Goal: Task Accomplishment & Management: Complete application form

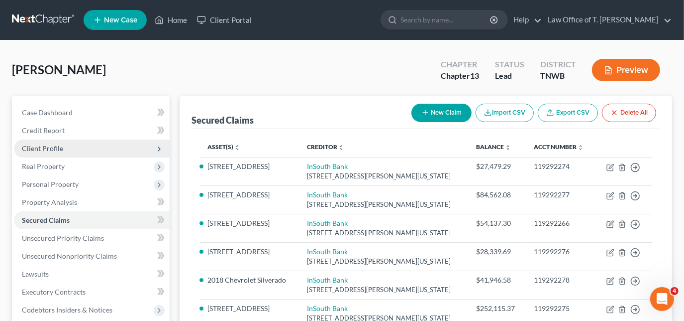
click at [61, 148] on span "Client Profile" at bounding box center [42, 148] width 41 height 8
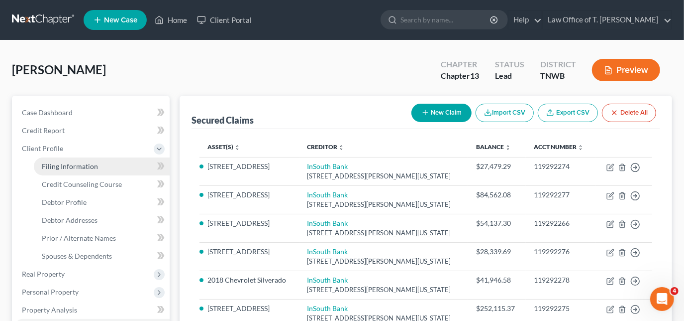
click at [80, 163] on span "Filing Information" at bounding box center [70, 166] width 56 height 8
select select "1"
select select "0"
select select "3"
select select "44"
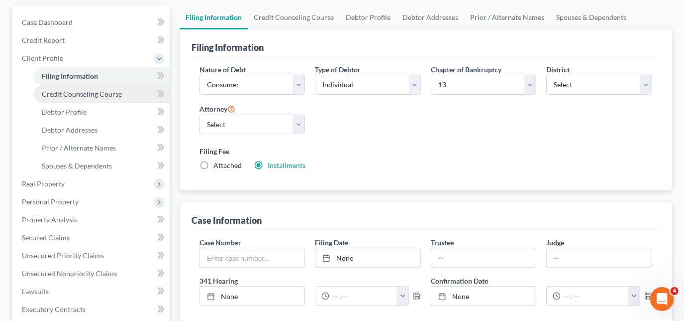
click at [74, 92] on span "Credit Counseling Course" at bounding box center [82, 94] width 80 height 8
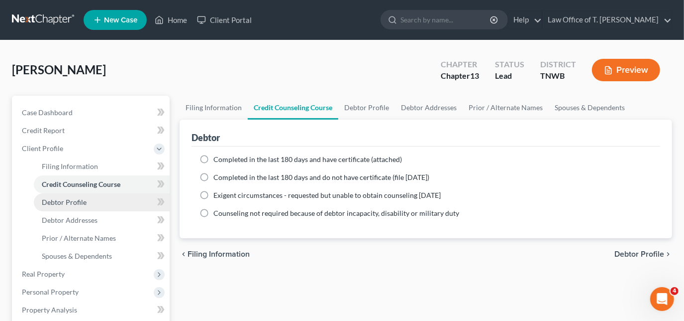
click at [81, 202] on span "Debtor Profile" at bounding box center [64, 202] width 45 height 8
select select "0"
select select "1"
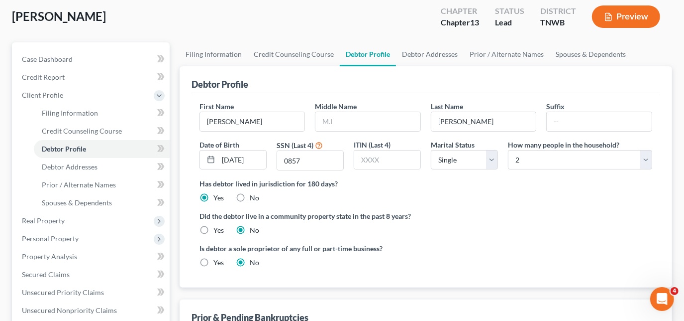
scroll to position [135, 0]
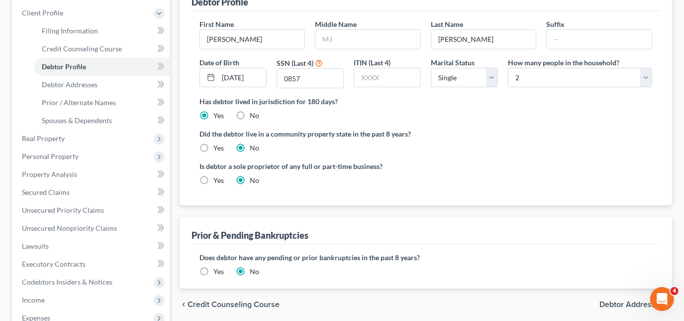
click at [367, 56] on div "First Name [PERSON_NAME] Middle Name Last Name [PERSON_NAME] Date of Birth [DEM…" at bounding box center [426, 57] width 463 height 77
drag, startPoint x: 366, startPoint y: 57, endPoint x: 356, endPoint y: 38, distance: 20.9
click at [356, 38] on input "text" at bounding box center [368, 39] width 105 height 19
type input "[PERSON_NAME]"
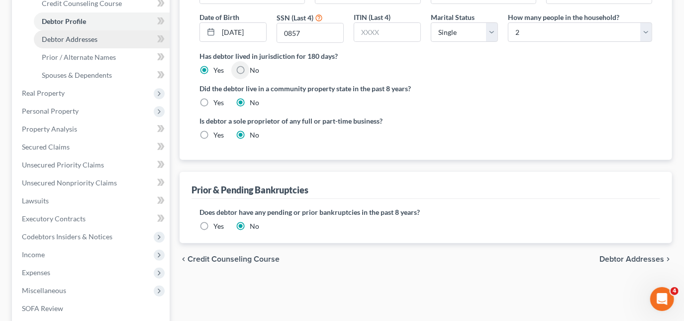
click at [86, 37] on span "Debtor Addresses" at bounding box center [70, 39] width 56 height 8
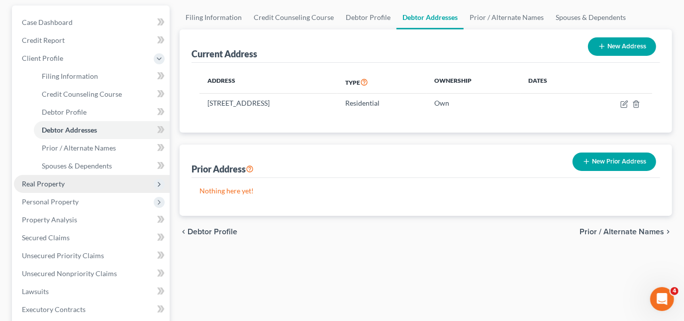
scroll to position [90, 0]
click at [80, 180] on span "Real Property" at bounding box center [92, 184] width 156 height 18
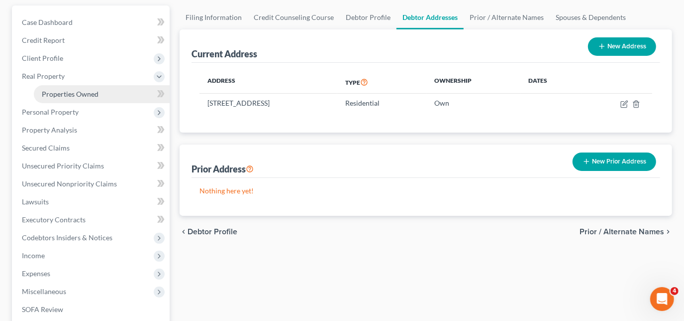
click at [66, 94] on span "Properties Owned" at bounding box center [70, 94] width 57 height 8
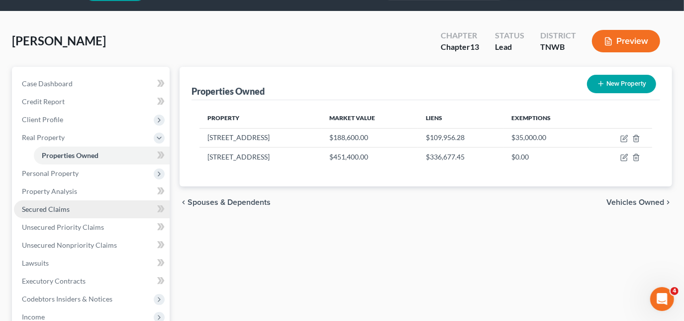
scroll to position [45, 0]
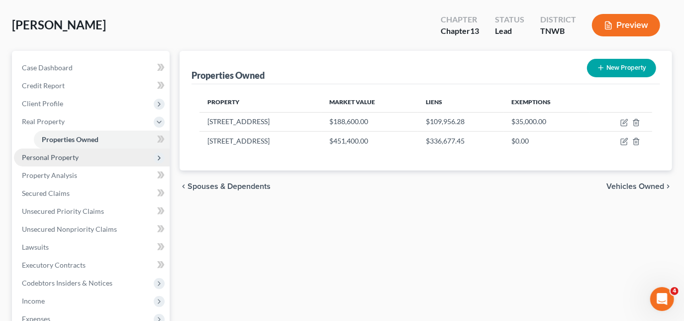
click at [71, 153] on span "Personal Property" at bounding box center [50, 157] width 57 height 8
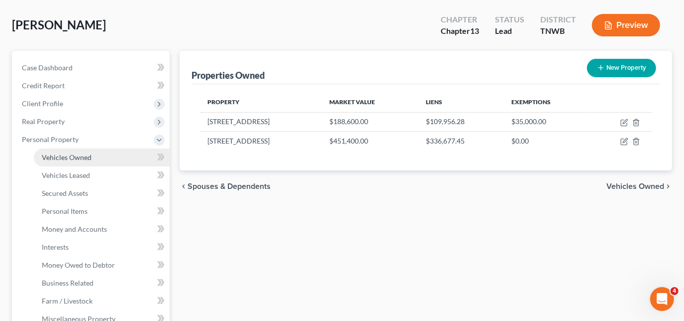
drag, startPoint x: 90, startPoint y: 158, endPoint x: 145, endPoint y: 154, distance: 55.4
click at [91, 158] on link "Vehicles Owned" at bounding box center [102, 157] width 136 height 18
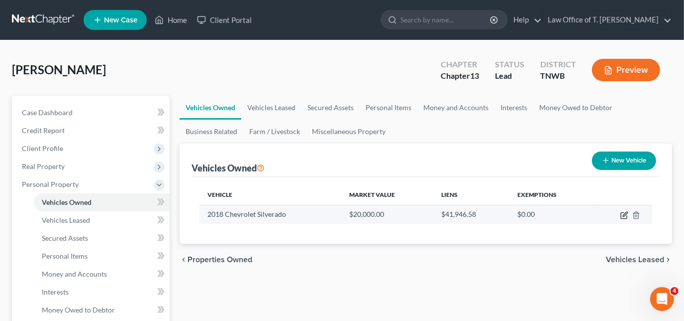
click at [625, 215] on icon "button" at bounding box center [625, 214] width 4 height 4
select select "0"
select select "8"
select select "0"
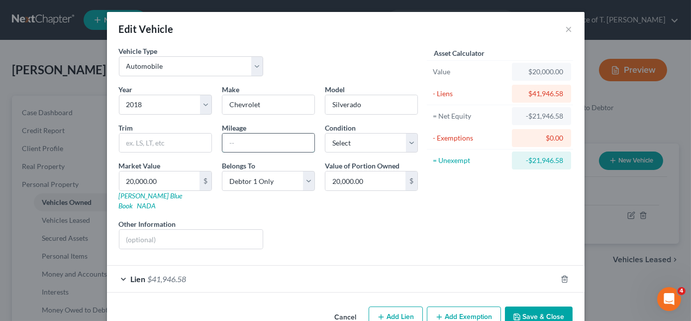
click at [256, 139] on input "text" at bounding box center [268, 142] width 92 height 19
type input "145000"
click at [378, 141] on select "Select Excellent Very Good Good Fair Poor" at bounding box center [371, 143] width 93 height 20
select select "2"
click at [325, 133] on select "Select Excellent Very Good Good Fair Poor" at bounding box center [371, 143] width 93 height 20
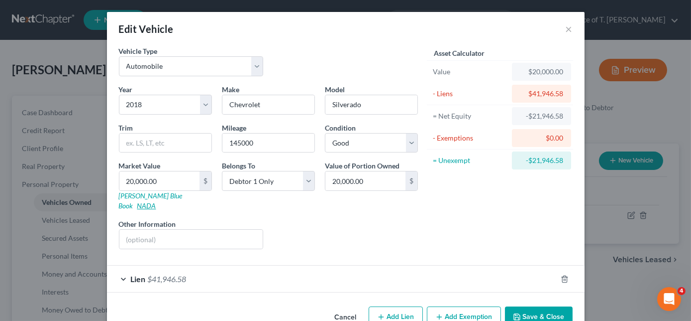
click at [156, 201] on link "NADA" at bounding box center [146, 205] width 19 height 8
click at [151, 145] on input "text" at bounding box center [165, 142] width 92 height 19
type input "2500 LTZ"
click at [157, 229] on input "text" at bounding box center [191, 238] width 144 height 19
type input "4WD"
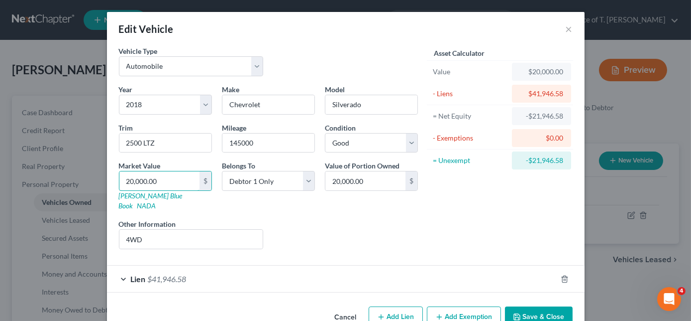
type input "3"
type input "3.00"
type input "30"
type input "30.00"
type input "305"
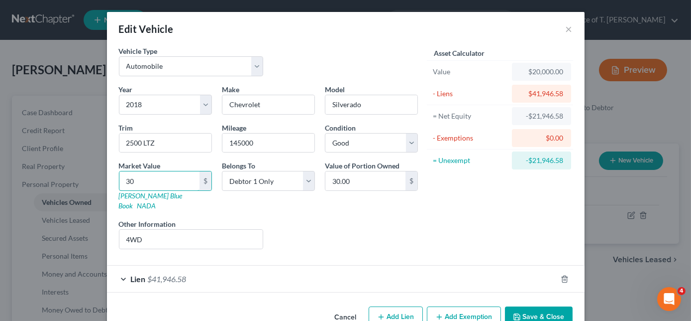
type input "305.00"
type input "3050"
type input "3,050.00"
type input "3,0500"
type input "30,500.00"
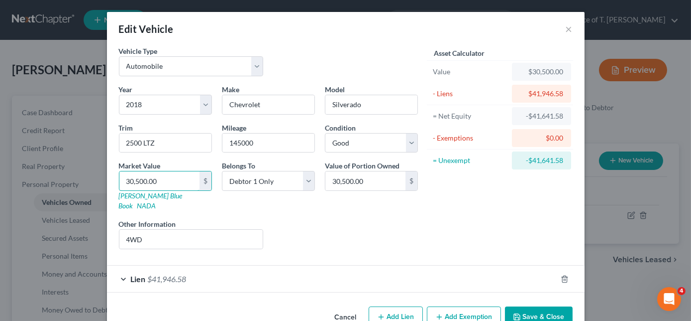
type input "30,500.00"
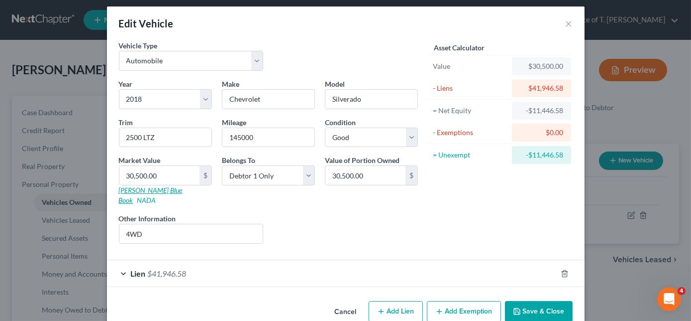
scroll to position [14, 0]
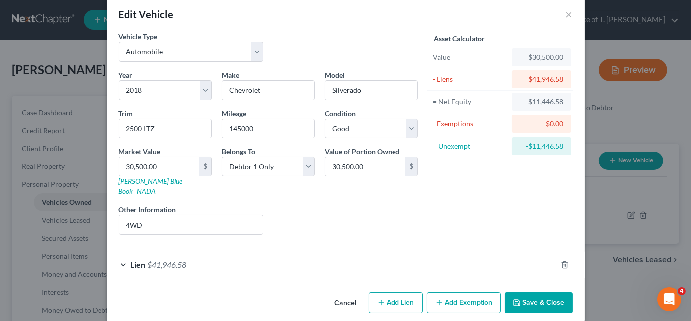
click at [121, 251] on div "Lien $41,946.58" at bounding box center [332, 264] width 450 height 26
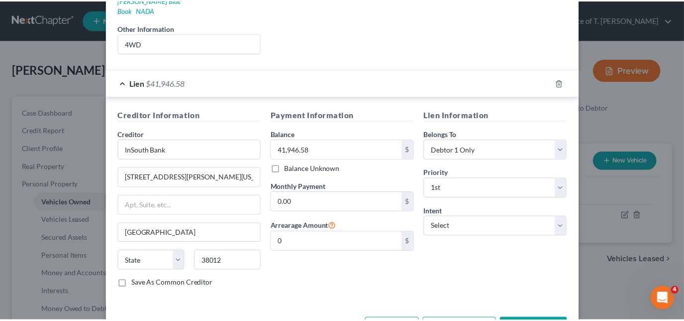
scroll to position [220, 0]
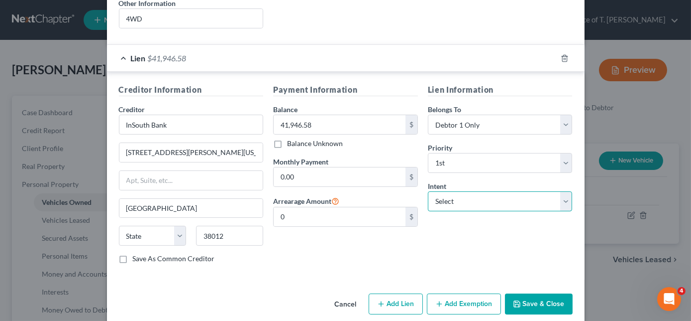
click at [486, 193] on select "Select Surrender Redeem Reaffirm Avoid Other" at bounding box center [500, 201] width 145 height 20
select select "0"
click at [428, 191] on select "Select Surrender Redeem Reaffirm Avoid Other" at bounding box center [500, 201] width 145 height 20
click at [522, 293] on button "Save & Close" at bounding box center [539, 303] width 68 height 21
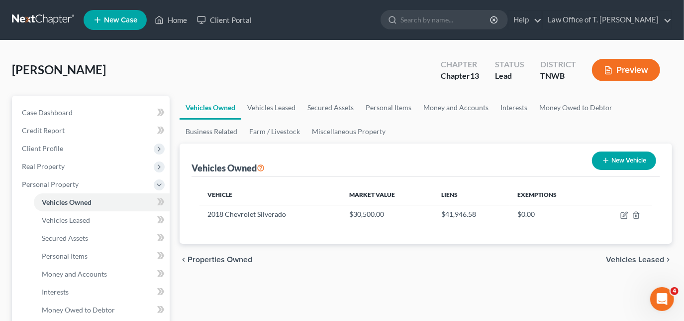
click at [621, 164] on button "New Vehicle" at bounding box center [624, 160] width 64 height 18
select select "0"
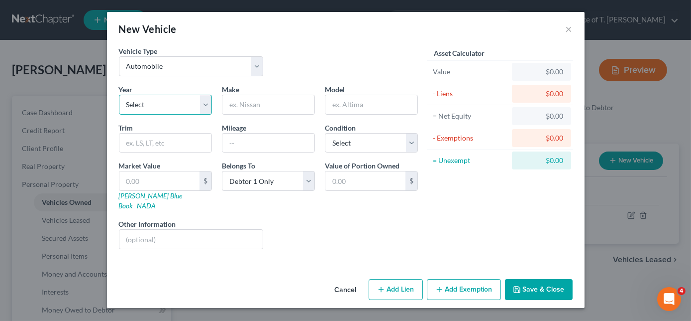
click at [172, 106] on select "Select 2026 2025 2024 2023 2022 2021 2020 2019 2018 2017 2016 2015 2014 2013 20…" at bounding box center [165, 105] width 93 height 20
select select "25"
click at [119, 95] on select "Select 2026 2025 2024 2023 2022 2021 2020 2019 2018 2017 2016 2015 2014 2013 20…" at bounding box center [165, 105] width 93 height 20
click at [260, 101] on input "text" at bounding box center [268, 104] width 92 height 19
type input "Chevrolet"
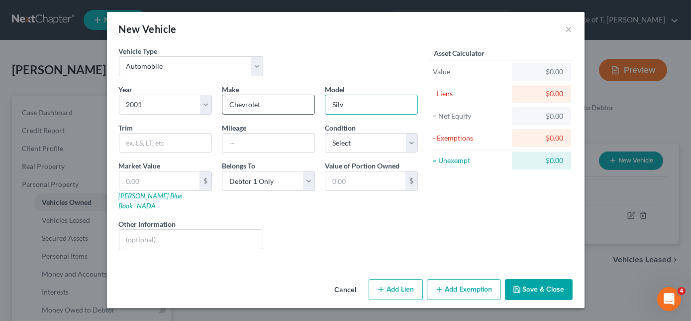
type input "Silverado"
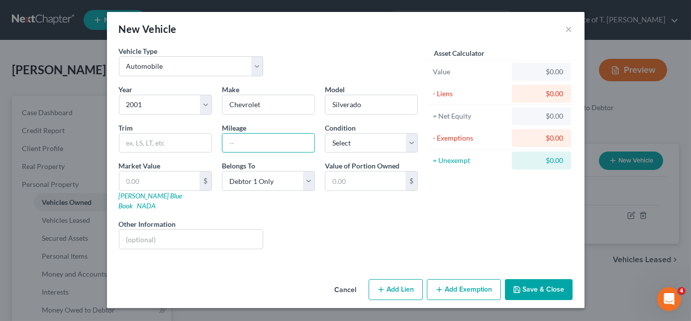
type input "0"
type input "175000"
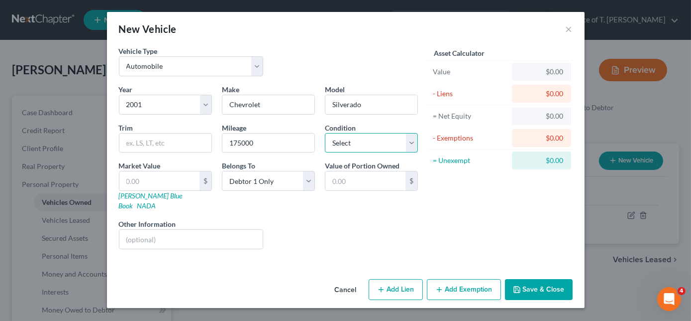
click at [343, 145] on select "Select Excellent Very Good Good Fair Poor" at bounding box center [371, 143] width 93 height 20
select select "2"
click at [325, 133] on select "Select Excellent Very Good Good Fair Poor" at bounding box center [371, 143] width 93 height 20
click at [186, 196] on div "Market Value $ [PERSON_NAME] Blue Book NADA" at bounding box center [165, 185] width 103 height 50
click at [156, 201] on link "NADA" at bounding box center [146, 205] width 19 height 8
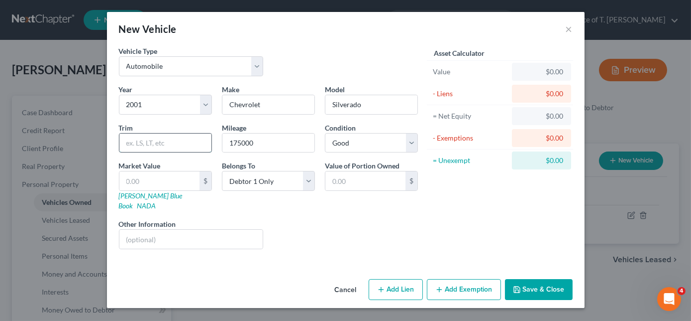
click at [183, 146] on input "text" at bounding box center [165, 142] width 92 height 19
type input "3500"
click at [180, 229] on input "text" at bounding box center [191, 238] width 144 height 19
type input "crew cab 4WD"
click at [170, 172] on input "text" at bounding box center [159, 180] width 80 height 19
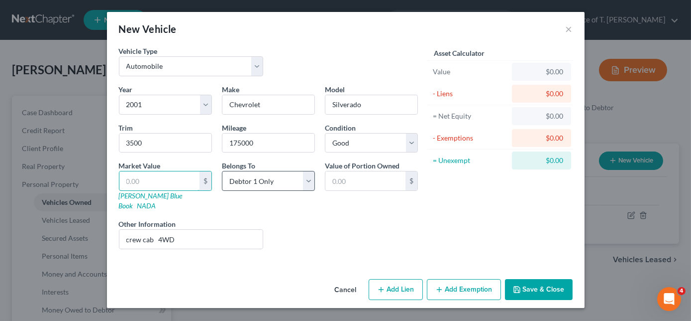
type input "1"
type input "1.00"
type input "13"
type input "13.00"
type input "135"
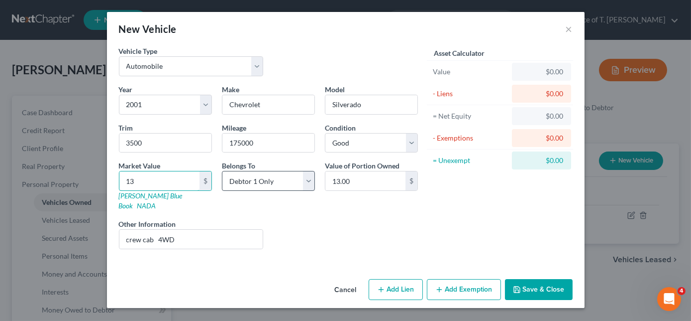
type input "135.00"
type input "1350"
type input "1,350.00"
type input "1,3500"
type input "13,500.00"
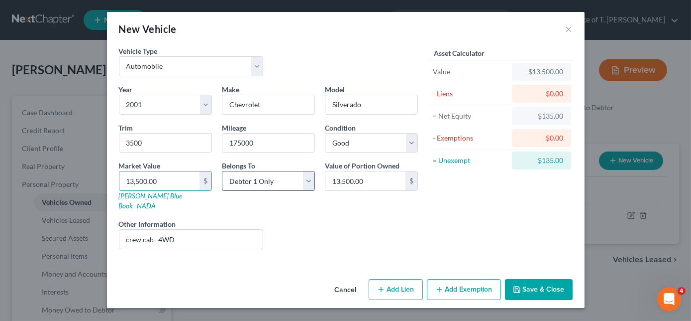
type input "13,500.00"
click at [525, 279] on button "Save & Close" at bounding box center [539, 289] width 68 height 21
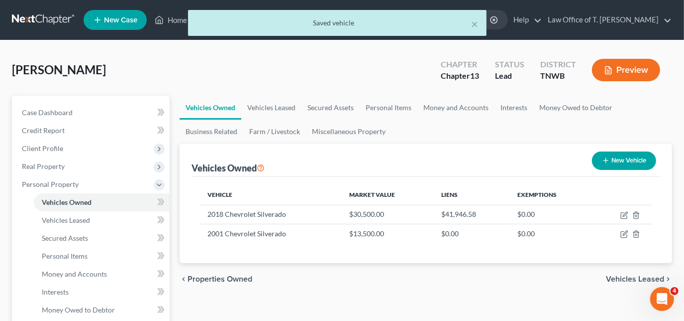
click at [613, 158] on button "New Vehicle" at bounding box center [624, 160] width 64 height 18
select select "0"
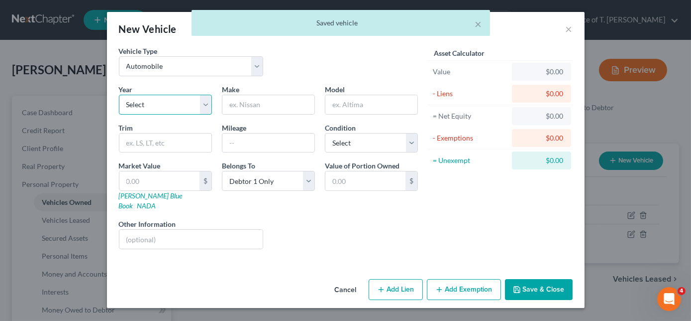
click at [204, 103] on select "Select 2026 2025 2024 2023 2022 2021 2020 2019 2018 2017 2016 2015 2014 2013 20…" at bounding box center [165, 105] width 93 height 20
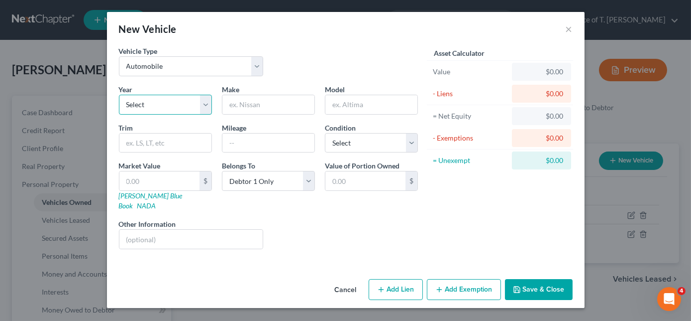
select select "22"
click at [119, 95] on select "Select 2026 2025 2024 2023 2022 2021 2020 2019 2018 2017 2016 2015 2014 2013 20…" at bounding box center [165, 105] width 93 height 20
click at [262, 108] on input "text" at bounding box center [268, 104] width 92 height 19
type input "Chevrolet"
click at [156, 201] on link "NADA" at bounding box center [146, 205] width 19 height 8
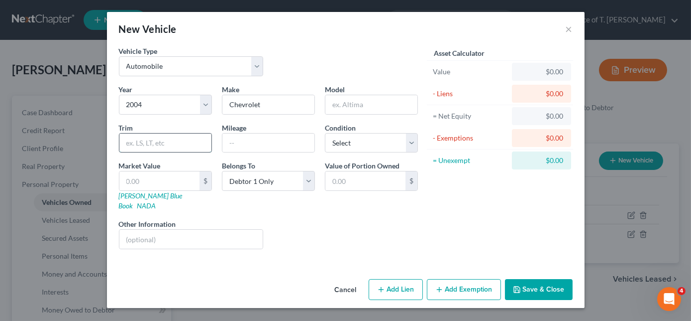
click at [184, 140] on input "text" at bounding box center [165, 142] width 92 height 19
type input "WT work van"
type input "475000"
click at [355, 139] on select "Select Excellent Very Good Good Fair Poor" at bounding box center [371, 143] width 93 height 20
select select "4"
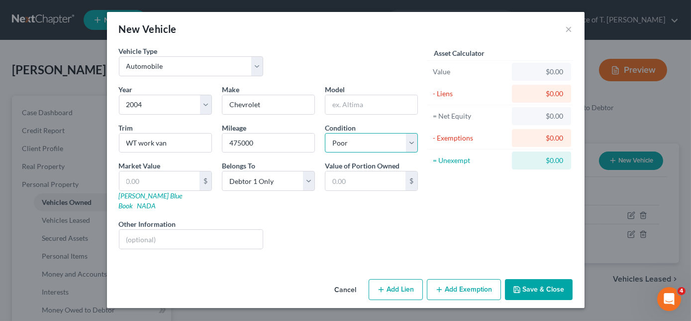
click at [325, 133] on select "Select Excellent Very Good Good Fair Poor" at bounding box center [371, 143] width 93 height 20
click at [172, 180] on input "text" at bounding box center [159, 180] width 80 height 19
type input "1"
type input "1.00"
type input "15"
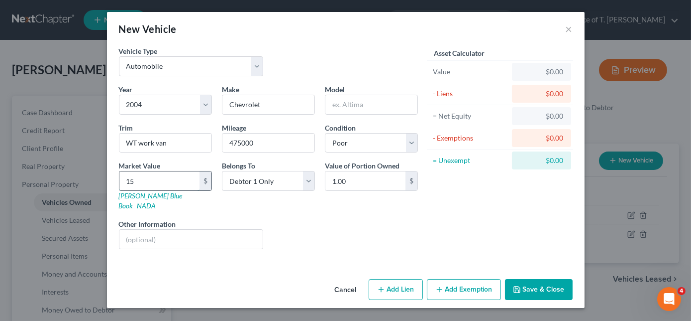
type input "15.00"
type input "150"
type input "150.00"
type input "1500"
type input "1,500.00"
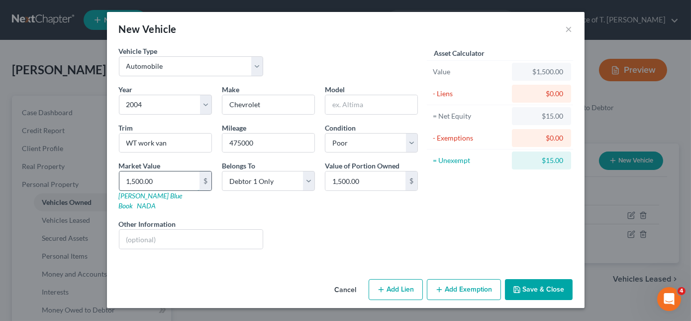
type input "1,500.00"
click at [543, 281] on button "Save & Close" at bounding box center [539, 289] width 68 height 21
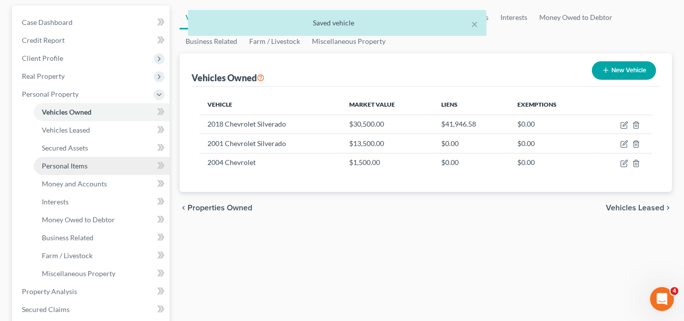
click at [77, 163] on span "Personal Items" at bounding box center [65, 165] width 46 height 8
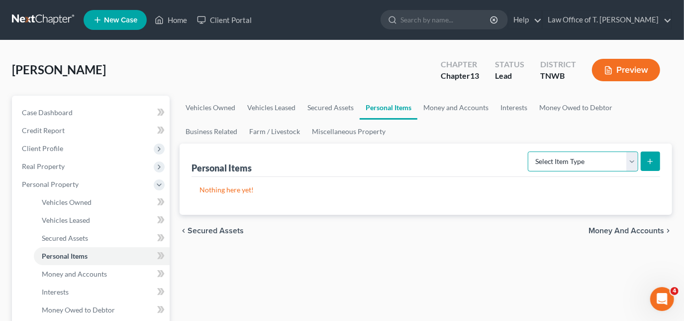
click at [633, 161] on select "Select Item Type Clothing Collectibles Of Value Electronics Firearms Household …" at bounding box center [583, 161] width 110 height 20
select select "clothing"
click at [530, 151] on select "Select Item Type Clothing Collectibles Of Value Electronics Firearms Household …" at bounding box center [583, 161] width 110 height 20
click at [651, 165] on button "submit" at bounding box center [650, 160] width 19 height 19
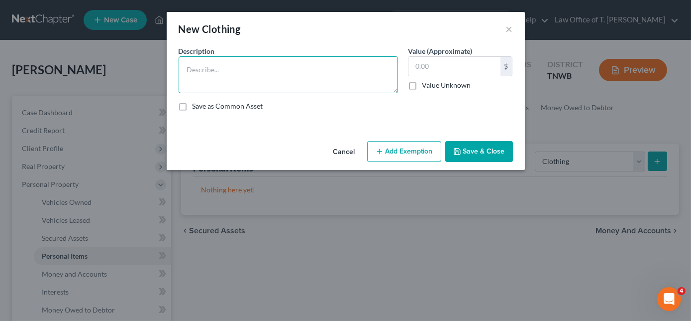
click at [335, 76] on textarea at bounding box center [288, 74] width 219 height 37
type textarea "clothing"
type input "800.00"
click at [472, 147] on button "Save & Close" at bounding box center [479, 151] width 68 height 21
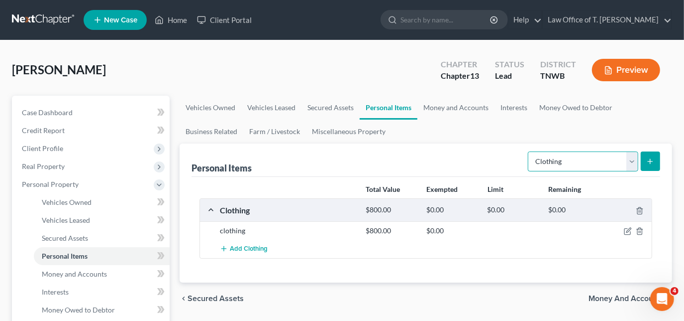
click at [636, 158] on select "Select Item Type Clothing Collectibles Of Value Electronics Firearms Household …" at bounding box center [583, 161] width 110 height 20
select select "electronics"
click at [530, 151] on select "Select Item Type Clothing Collectibles Of Value Electronics Firearms Household …" at bounding box center [583, 161] width 110 height 20
click at [651, 160] on icon "submit" at bounding box center [651, 161] width 8 height 8
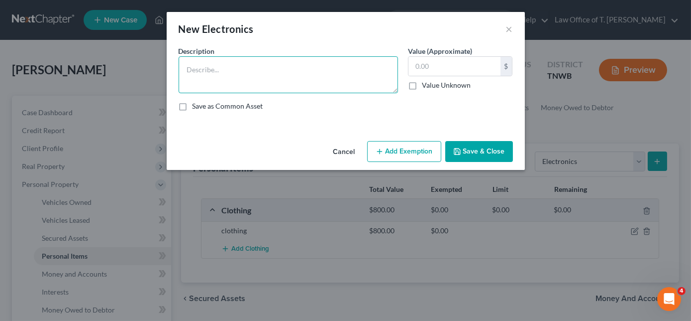
click at [302, 72] on textarea at bounding box center [288, 74] width 219 height 37
type textarea "42 inch TV - $100 50 inch TV - $150"
type input "350.00"
click at [308, 80] on textarea "42 inch TV - $100 50 inch TV - $150" at bounding box center [288, 74] width 219 height 37
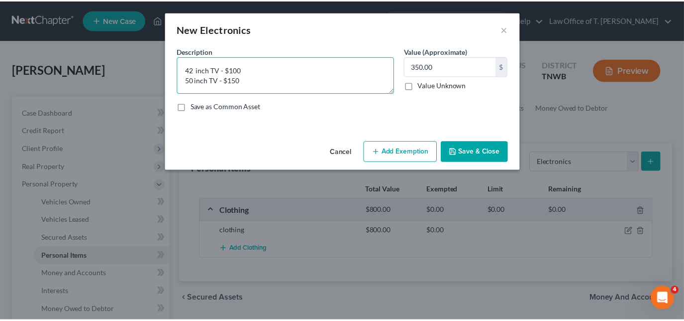
scroll to position [1, 0]
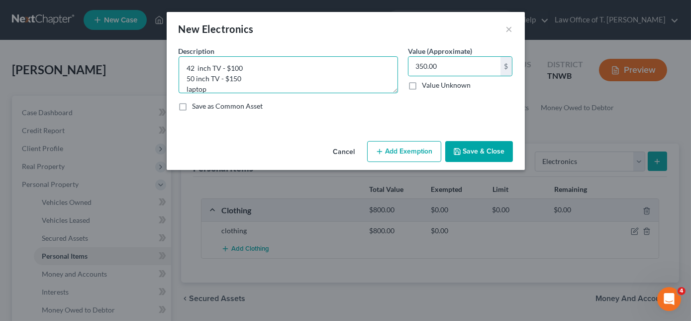
click at [239, 88] on textarea "42 inch TV - $100 50 inch TV - $150 laptop" at bounding box center [288, 74] width 219 height 37
type textarea "42 inch TV - $100 50 inch TV - $150 laptop - $50"
type input "400.00"
click at [487, 138] on div "Cancel Add Exemption Save & Close" at bounding box center [346, 153] width 358 height 33
click at [486, 148] on button "Save & Close" at bounding box center [479, 151] width 68 height 21
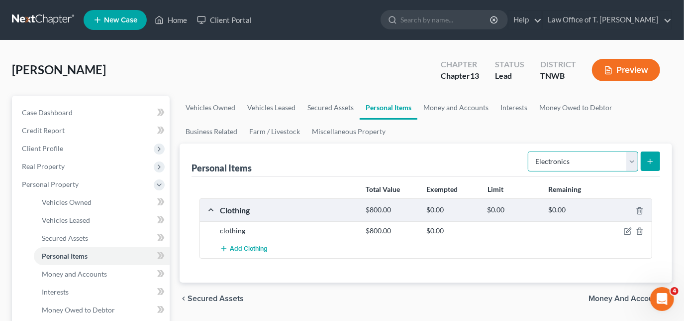
click at [632, 158] on select "Select Item Type Clothing Collectibles Of Value Electronics Firearms Household …" at bounding box center [583, 161] width 110 height 20
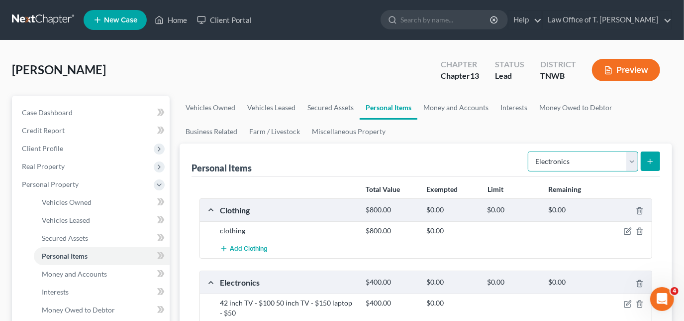
select select "household_goods"
click at [530, 151] on select "Select Item Type Clothing Collectibles Of Value Electronics Firearms Household …" at bounding box center [583, 161] width 110 height 20
click at [649, 161] on icon "submit" at bounding box center [651, 161] width 8 height 8
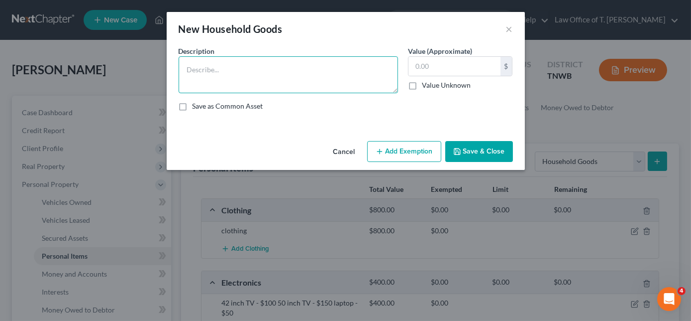
click at [259, 65] on textarea at bounding box center [288, 74] width 219 height 37
type textarea "j"
type textarea "misc household goods and furniture"
type input "500.00"
click at [369, 69] on textarea "misc household goods and furniture" at bounding box center [288, 74] width 219 height 37
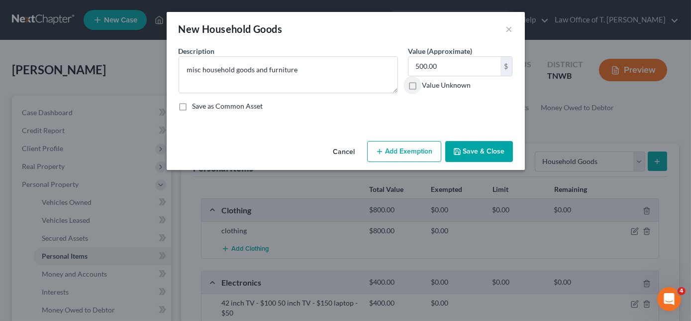
click at [478, 147] on button "Save & Close" at bounding box center [479, 151] width 68 height 21
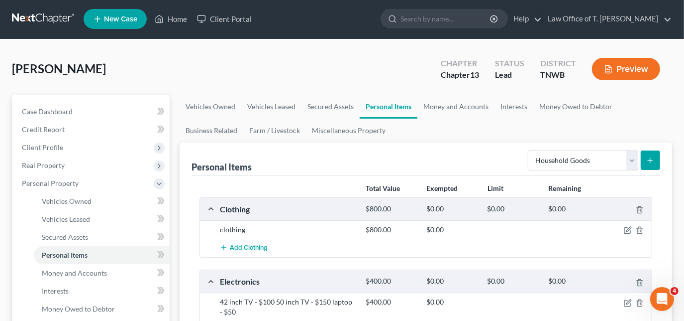
scroll to position [0, 0]
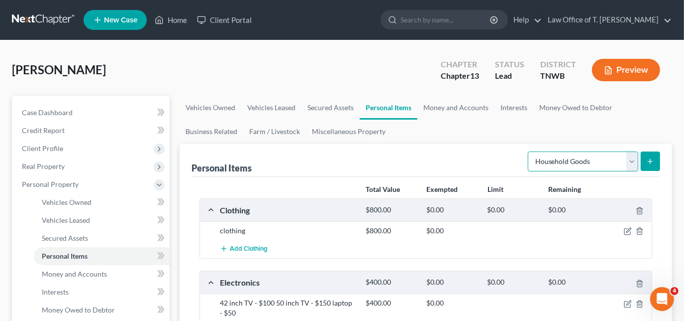
click at [629, 162] on select "Select Item Type Clothing Collectibles Of Value Electronics Firearms Household …" at bounding box center [583, 161] width 110 height 20
click at [447, 110] on link "Money and Accounts" at bounding box center [456, 108] width 77 height 24
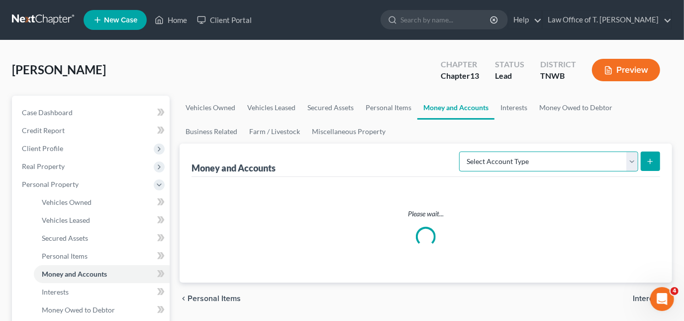
click at [636, 161] on select "Select Account Type Brokerage Cash on Hand Certificates of Deposit Checking Acc…" at bounding box center [548, 161] width 179 height 20
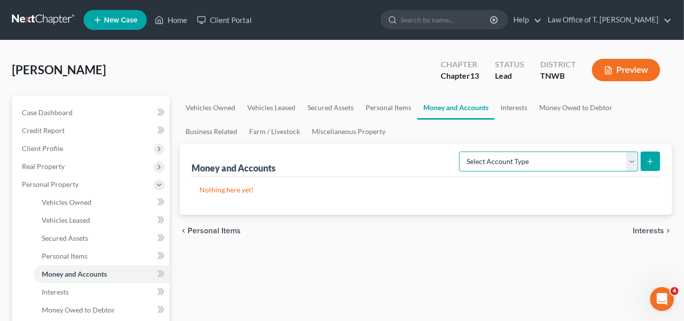
select select "checking"
click at [462, 151] on select "Select Account Type Brokerage Cash on Hand Certificates of Deposit Checking Acc…" at bounding box center [548, 161] width 179 height 20
click at [653, 162] on icon "submit" at bounding box center [651, 161] width 8 height 8
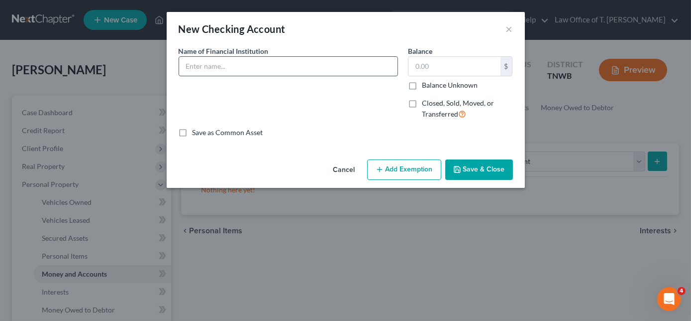
click at [260, 65] on input "text" at bounding box center [288, 66] width 218 height 19
type input "InSouth Bank"
type input "5"
type input "100.00"
click at [471, 167] on button "Save & Close" at bounding box center [479, 169] width 68 height 21
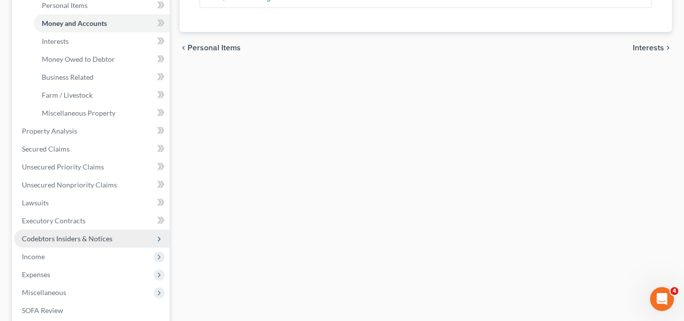
scroll to position [271, 0]
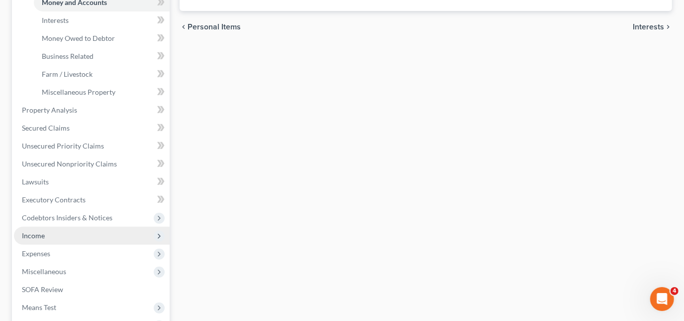
click at [48, 231] on span "Income" at bounding box center [92, 235] width 156 height 18
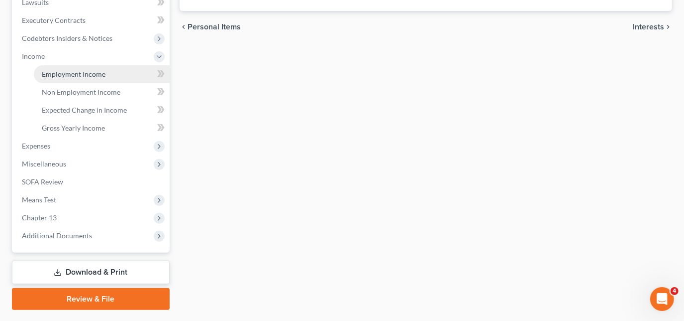
click at [80, 70] on span "Employment Income" at bounding box center [74, 74] width 64 height 8
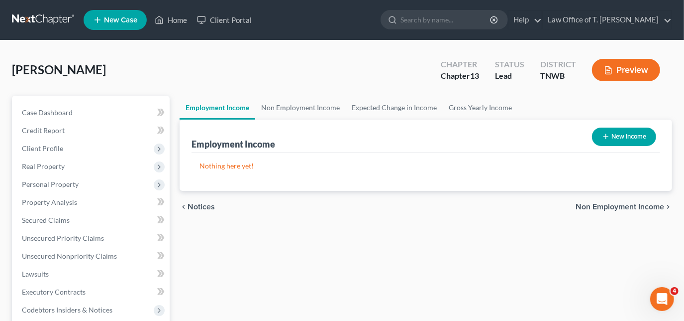
click at [625, 141] on button "New Income" at bounding box center [624, 136] width 64 height 18
select select "0"
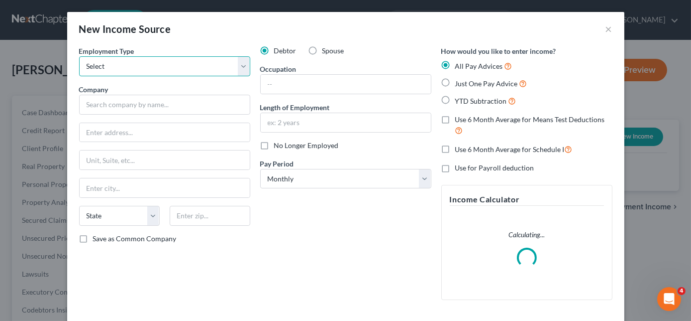
click at [162, 73] on select "Select Full or [DEMOGRAPHIC_DATA] Employment Self Employment" at bounding box center [164, 66] width 171 height 20
select select "1"
click at [79, 56] on select "Select Full or [DEMOGRAPHIC_DATA] Employment Self Employment" at bounding box center [164, 66] width 171 height 20
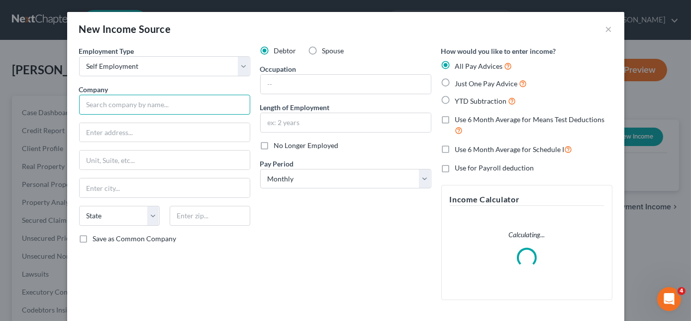
click at [149, 106] on input "text" at bounding box center [164, 105] width 171 height 20
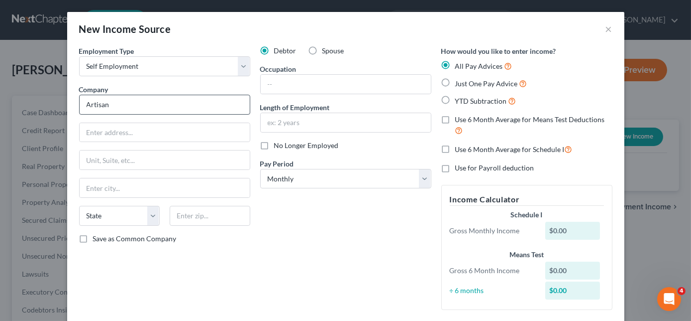
drag, startPoint x: 160, startPoint y: 85, endPoint x: 152, endPoint y: 97, distance: 14.1
click at [155, 94] on div "Company * Artisan" at bounding box center [164, 99] width 171 height 30
click at [147, 103] on input "Artisan" at bounding box center [164, 105] width 171 height 20
type input "Artizan"
type input "[GEOGRAPHIC_DATA]"
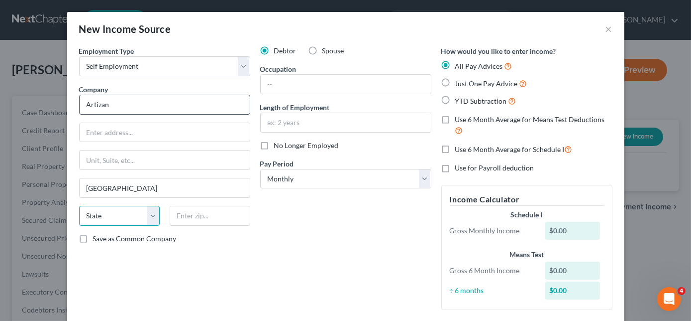
select select "44"
click at [291, 72] on label "Occupation" at bounding box center [278, 69] width 36 height 10
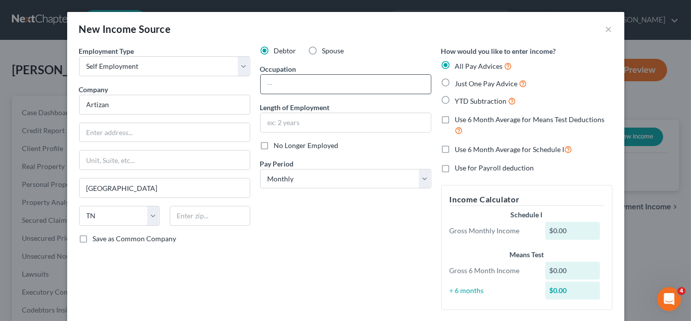
click at [289, 82] on input "text" at bounding box center [346, 84] width 170 height 19
type input "construction - superintendent"
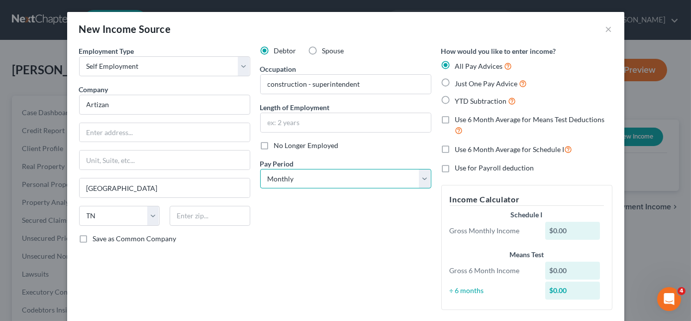
click at [411, 176] on select "Select Monthly Twice Monthly Every Other Week Weekly" at bounding box center [345, 179] width 171 height 20
select select "3"
click at [260, 169] on select "Select Monthly Twice Monthly Every Other Week Weekly" at bounding box center [345, 179] width 171 height 20
click at [455, 82] on label "Just One Pay Advice" at bounding box center [491, 83] width 72 height 11
click at [459, 82] on input "Just One Pay Advice" at bounding box center [462, 81] width 6 height 6
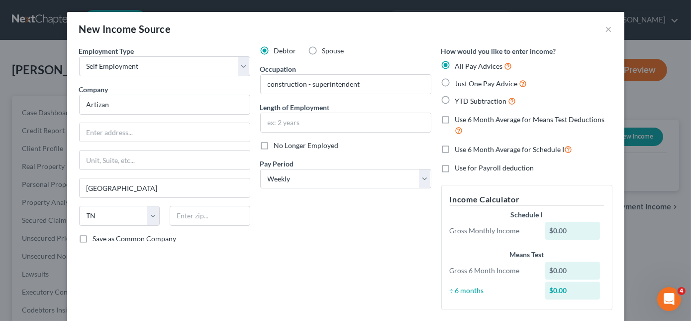
radio input "true"
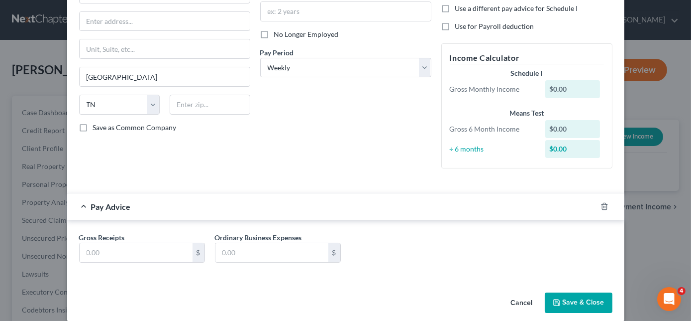
scroll to position [122, 0]
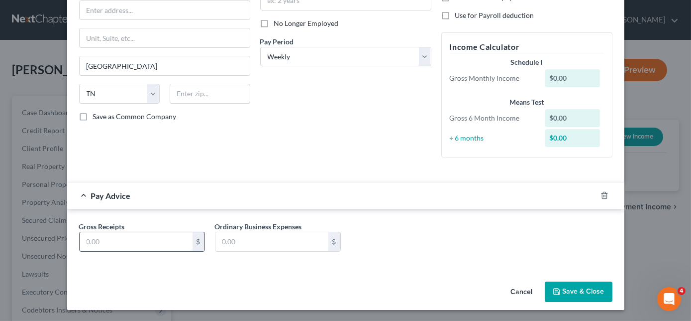
click at [147, 239] on input "text" at bounding box center [136, 241] width 113 height 19
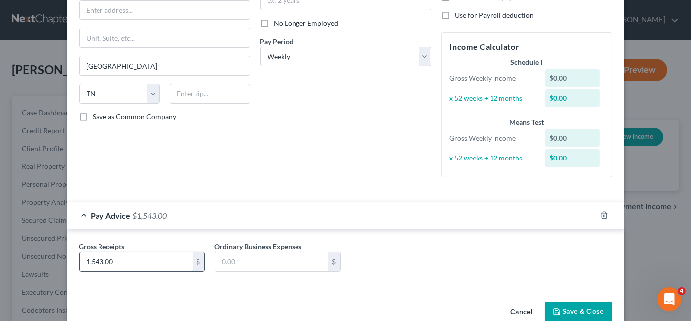
type input "1,543.00"
click at [576, 311] on button "Save & Close" at bounding box center [579, 311] width 68 height 21
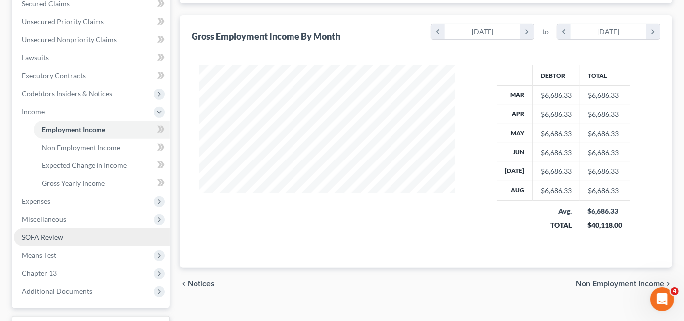
scroll to position [271, 0]
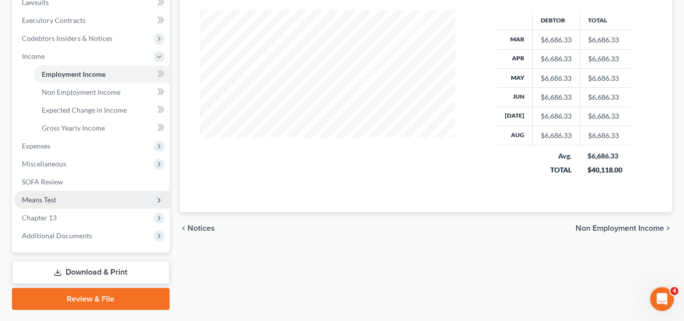
click at [54, 202] on span "Means Test" at bounding box center [39, 199] width 34 height 8
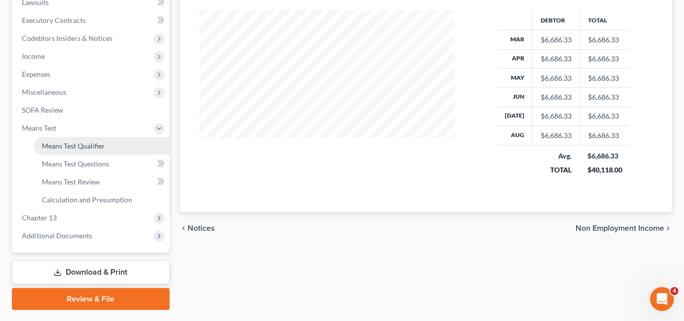
click at [95, 149] on link "Means Test Qualifier" at bounding box center [102, 146] width 136 height 18
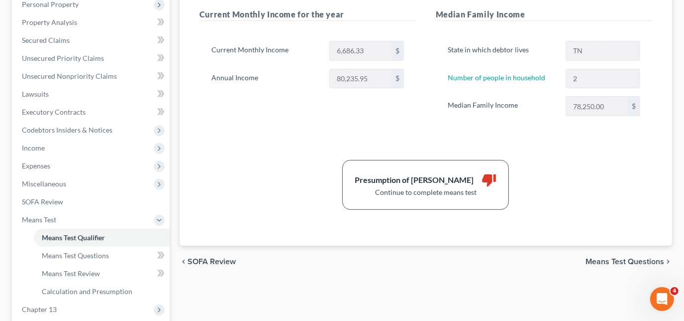
scroll to position [181, 0]
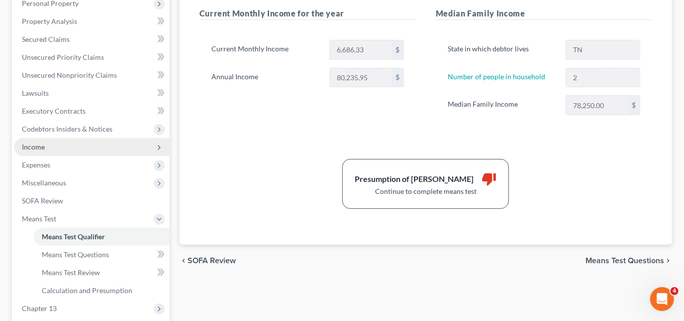
click at [47, 147] on span "Income" at bounding box center [92, 147] width 156 height 18
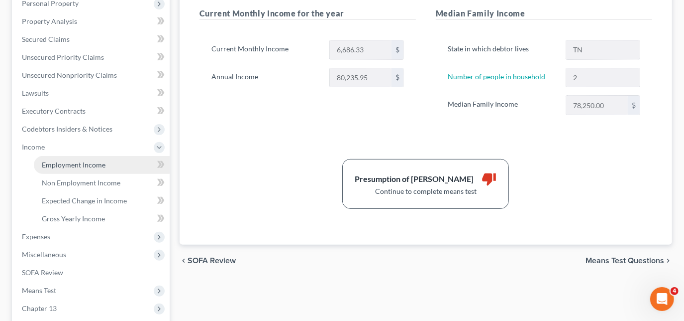
click at [65, 165] on span "Employment Income" at bounding box center [74, 164] width 64 height 8
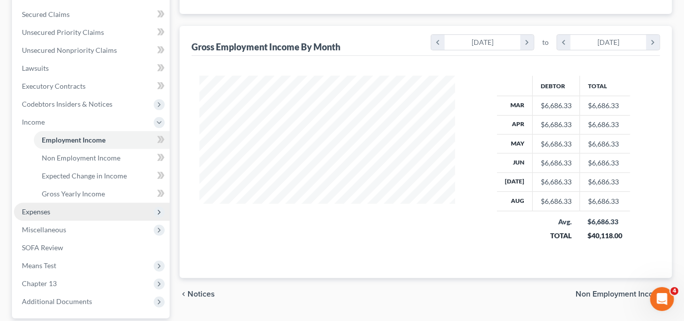
scroll to position [226, 0]
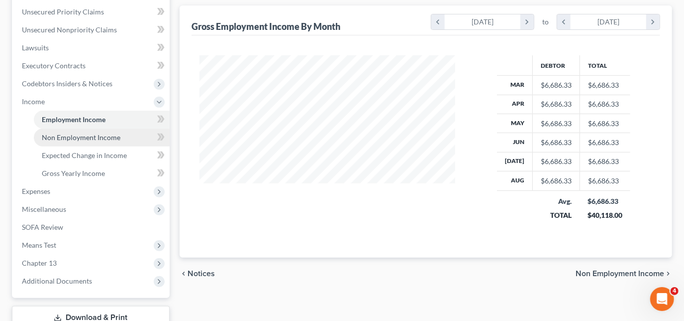
click at [100, 135] on span "Non Employment Income" at bounding box center [81, 137] width 79 height 8
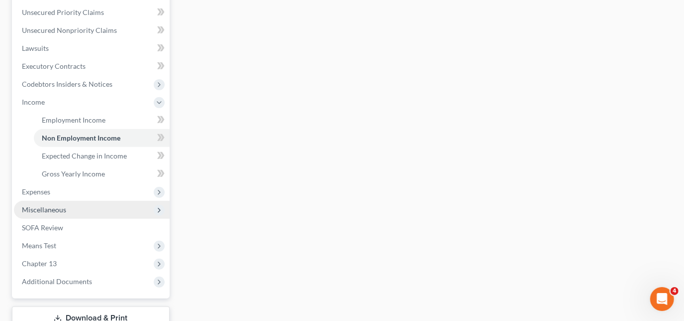
scroll to position [226, 0]
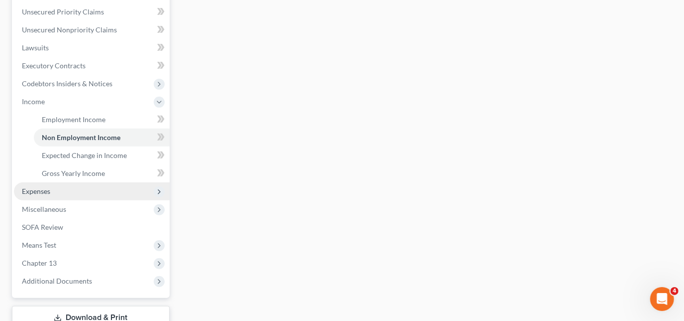
click at [49, 192] on span "Expenses" at bounding box center [36, 191] width 28 height 8
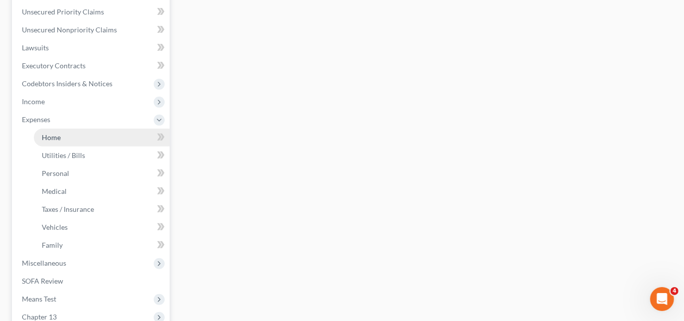
click at [63, 136] on link "Home" at bounding box center [102, 137] width 136 height 18
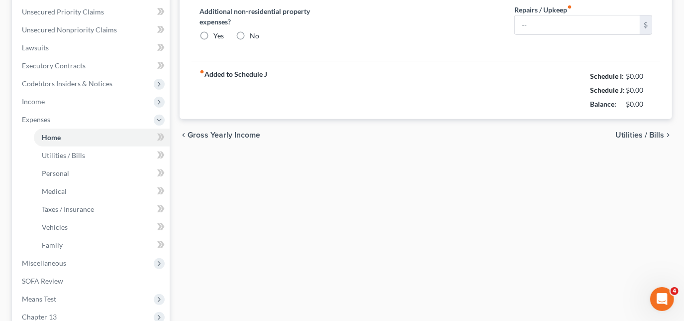
type input "0.00"
radio input "true"
type input "0.00"
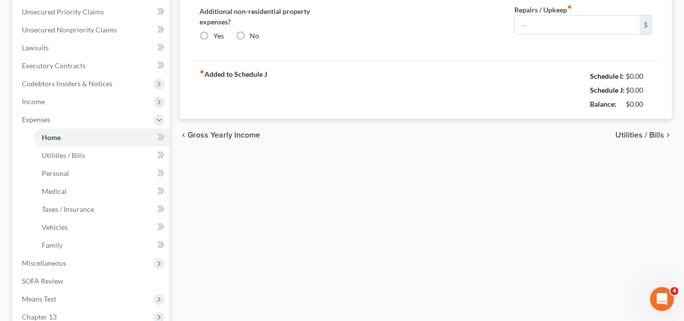
type input "0.00"
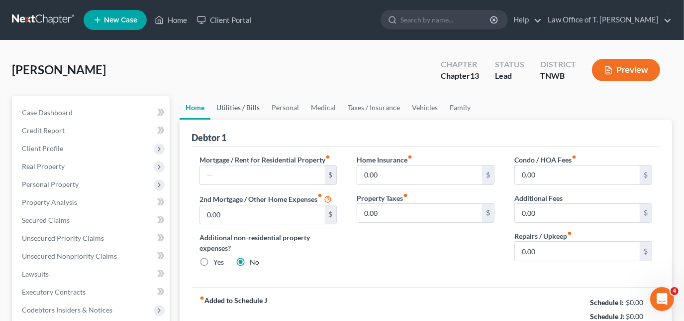
click at [243, 107] on link "Utilities / Bills" at bounding box center [238, 108] width 55 height 24
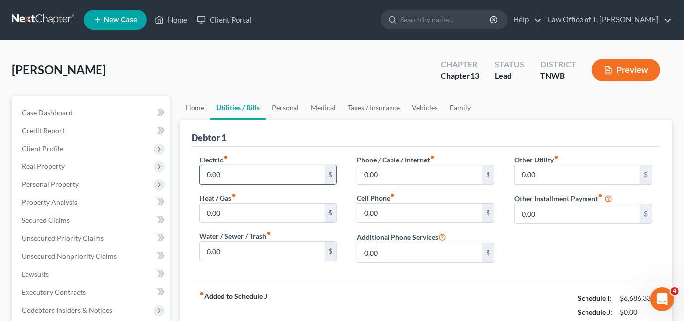
click at [245, 174] on input "0.00" at bounding box center [262, 174] width 125 height 19
type input "200.00"
type input "55.00"
click at [403, 207] on input "200.00" at bounding box center [419, 213] width 125 height 19
type input "225.00"
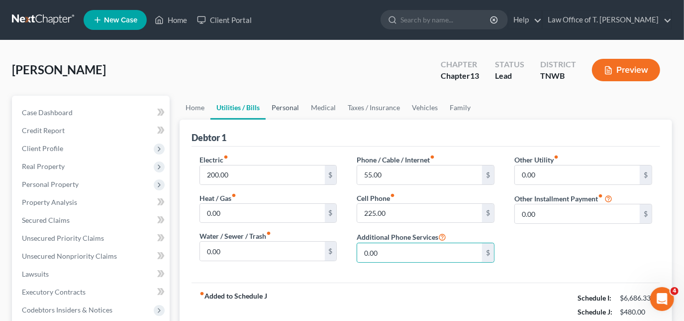
click at [281, 106] on link "Personal" at bounding box center [285, 108] width 39 height 24
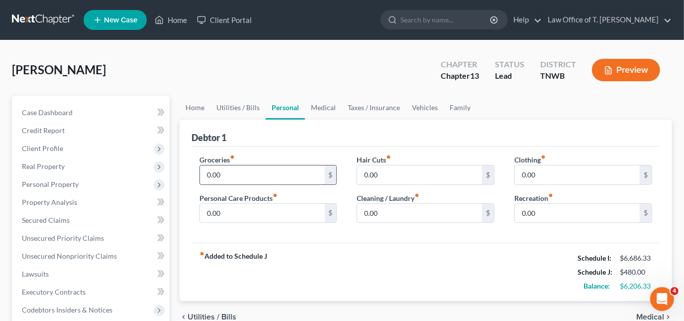
click at [258, 172] on input "0.00" at bounding box center [262, 174] width 125 height 19
type input "800.00"
click at [319, 110] on link "Medical" at bounding box center [323, 108] width 37 height 24
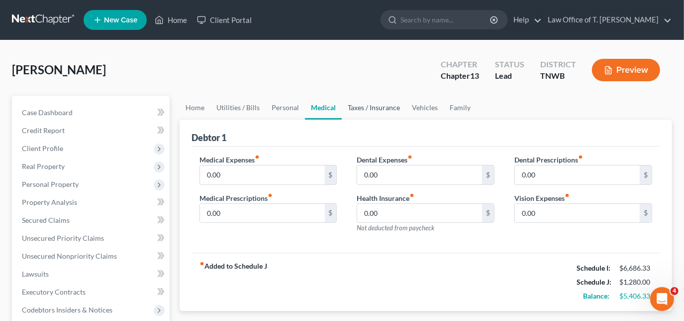
click at [377, 106] on link "Taxes / Insurance" at bounding box center [374, 108] width 64 height 24
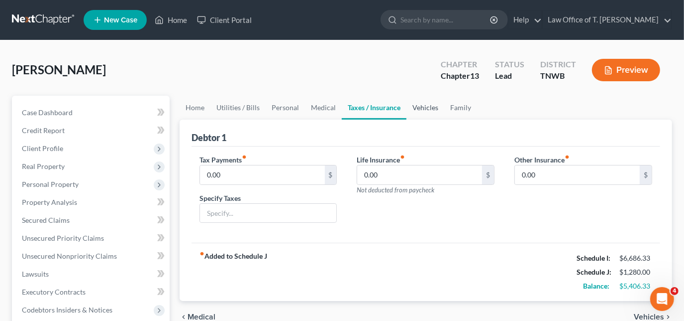
click at [422, 109] on link "Vehicles" at bounding box center [426, 108] width 38 height 24
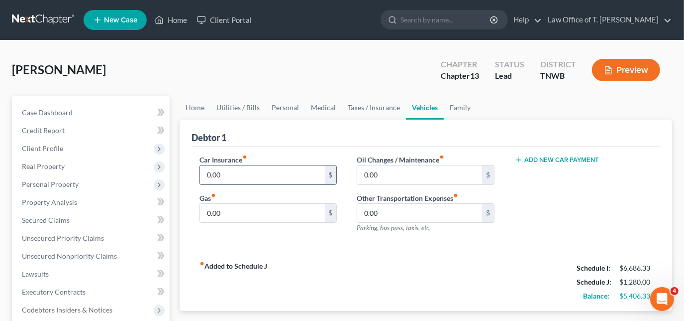
click at [236, 171] on input "0.00" at bounding box center [262, 174] width 125 height 19
type input "2"
type input "300.00"
type input "200.00"
type input "65.00"
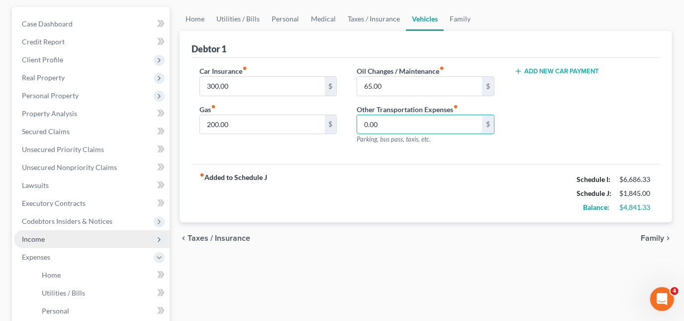
scroll to position [90, 0]
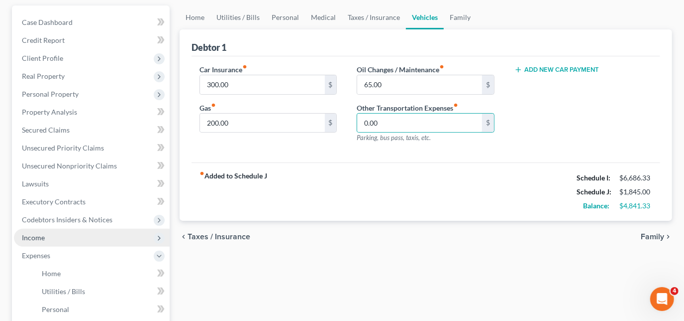
click at [45, 236] on span "Income" at bounding box center [92, 237] width 156 height 18
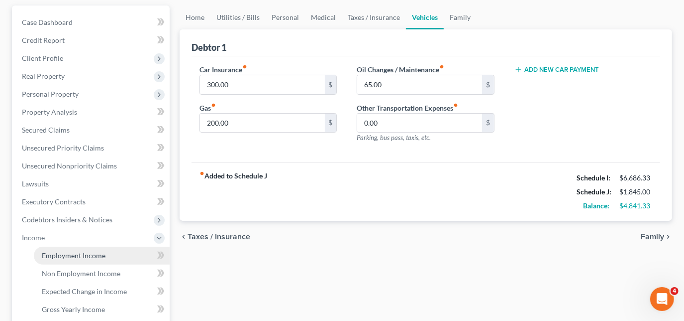
click at [77, 253] on span "Employment Income" at bounding box center [74, 255] width 64 height 8
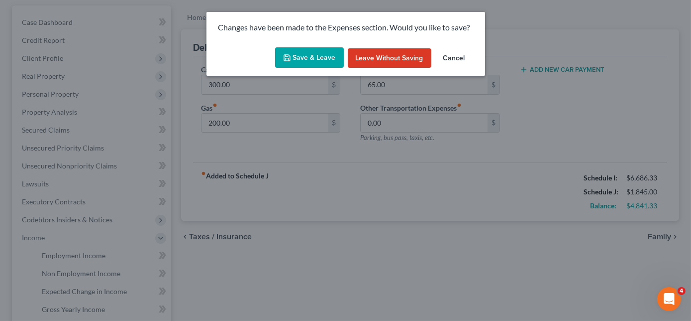
click at [309, 60] on button "Save & Leave" at bounding box center [309, 57] width 69 height 21
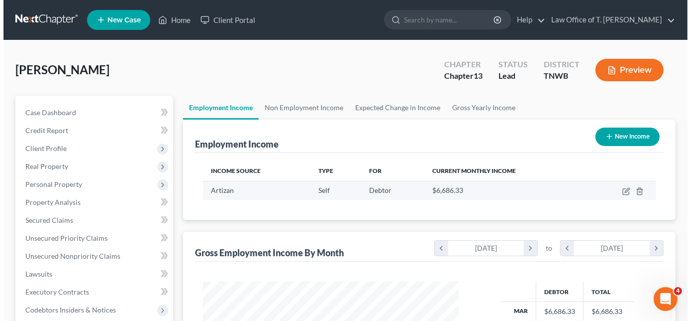
scroll to position [177, 276]
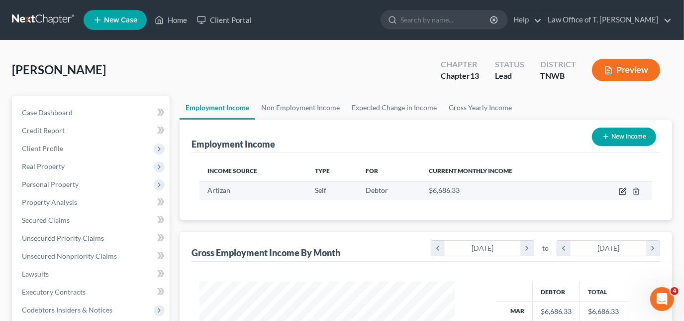
click at [620, 190] on icon "button" at bounding box center [623, 191] width 8 height 8
select select "1"
select select "44"
select select "3"
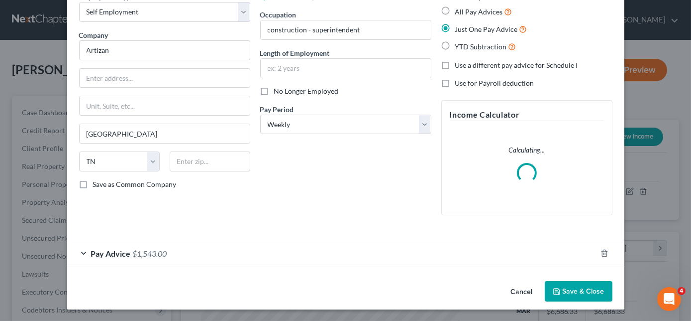
scroll to position [54, 0]
click at [79, 250] on div "Pay Advice $1,543.00" at bounding box center [332, 253] width 530 height 26
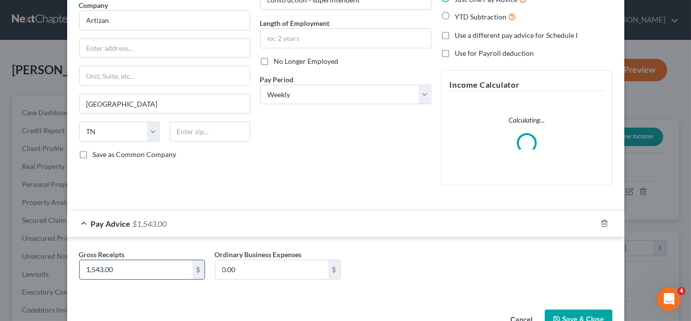
scroll to position [100, 0]
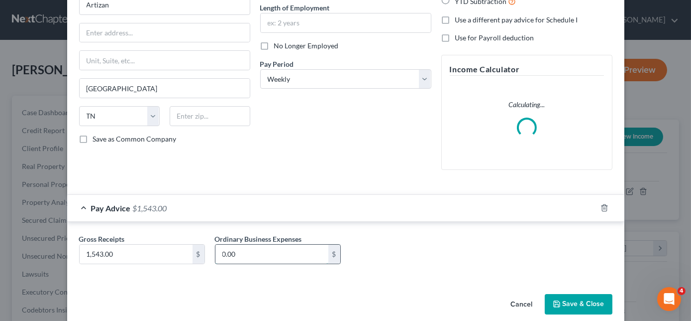
click at [243, 248] on input "0.00" at bounding box center [272, 253] width 113 height 19
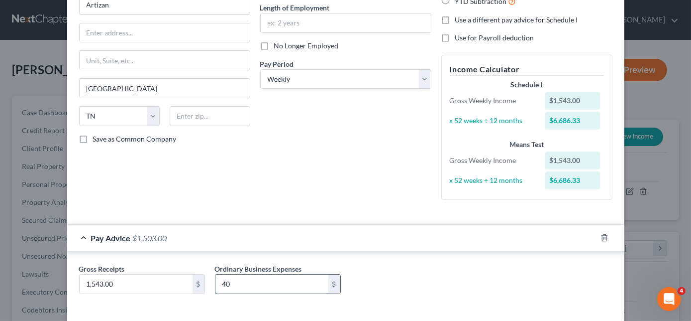
type input "4"
type input "800.00"
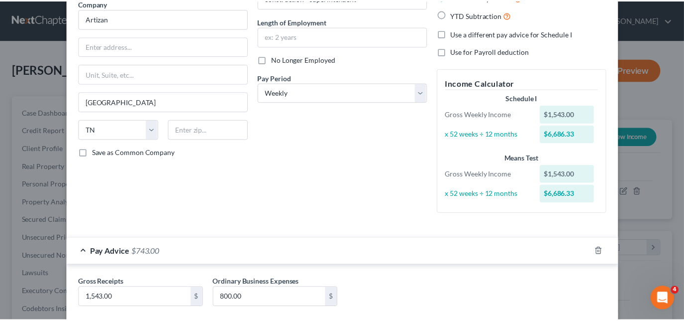
scroll to position [142, 0]
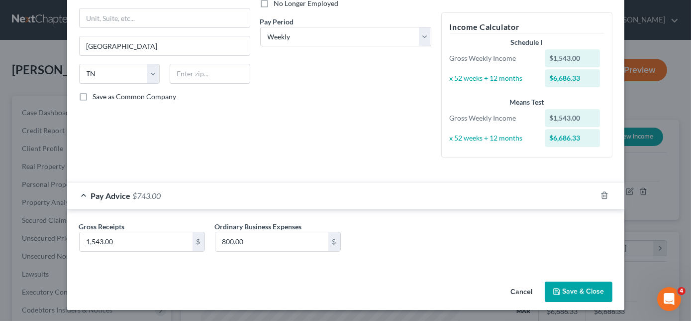
click at [585, 293] on button "Save & Close" at bounding box center [579, 291] width 68 height 21
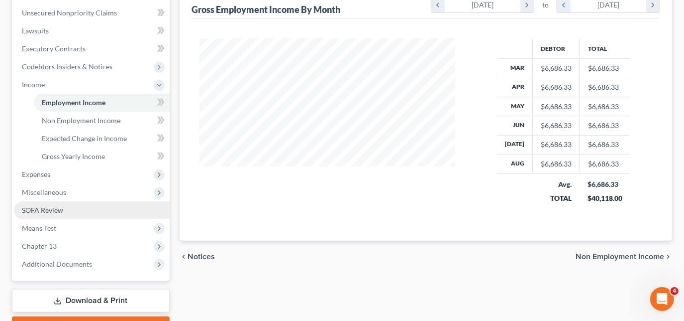
scroll to position [271, 0]
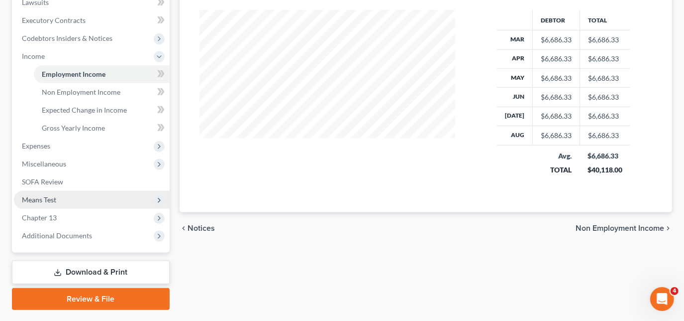
click at [59, 199] on span "Means Test" at bounding box center [92, 200] width 156 height 18
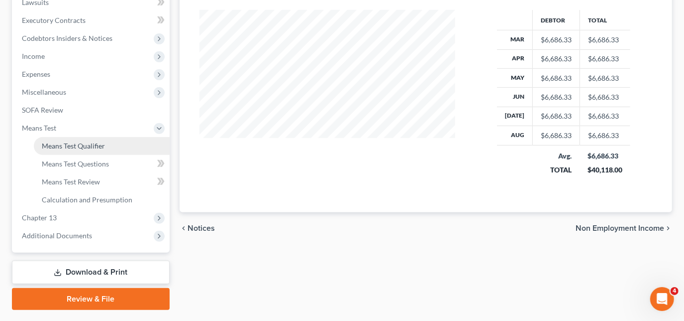
click at [86, 147] on span "Means Test Qualifier" at bounding box center [73, 145] width 63 height 8
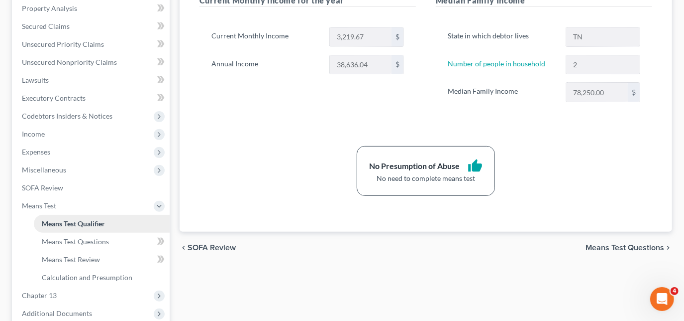
scroll to position [226, 0]
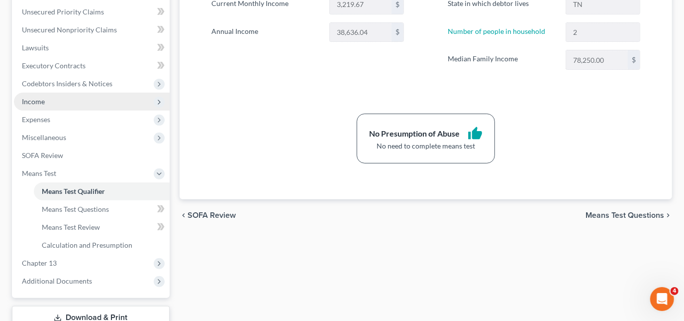
click at [45, 103] on span "Income" at bounding box center [92, 102] width 156 height 18
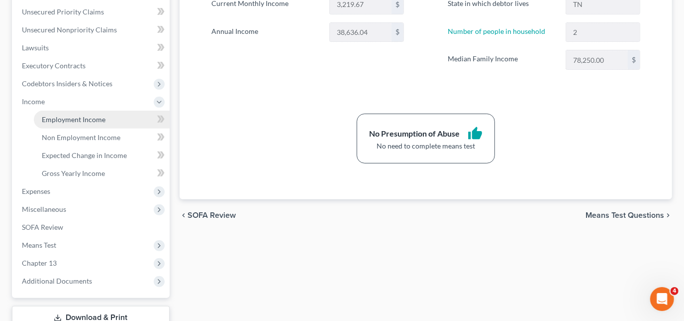
click at [66, 121] on span "Employment Income" at bounding box center [74, 119] width 64 height 8
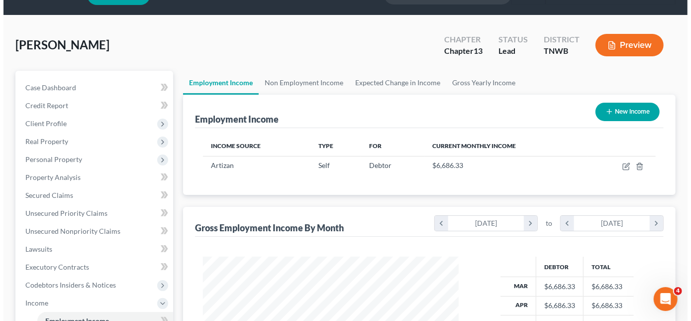
scroll to position [45, 0]
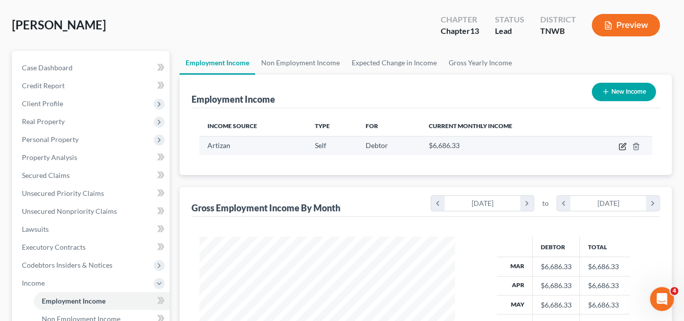
click at [622, 143] on icon "button" at bounding box center [623, 146] width 8 height 8
select select "1"
select select "44"
select select "3"
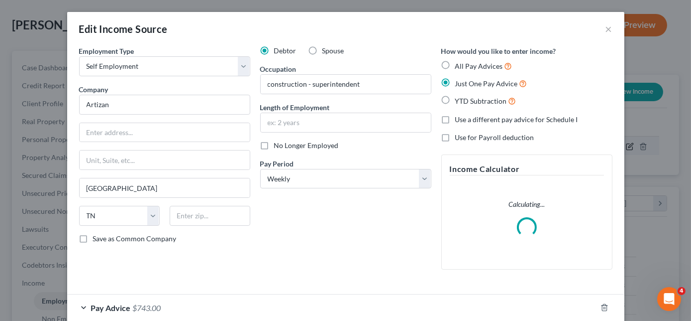
scroll to position [177, 279]
click at [343, 124] on input "text" at bounding box center [346, 122] width 170 height 19
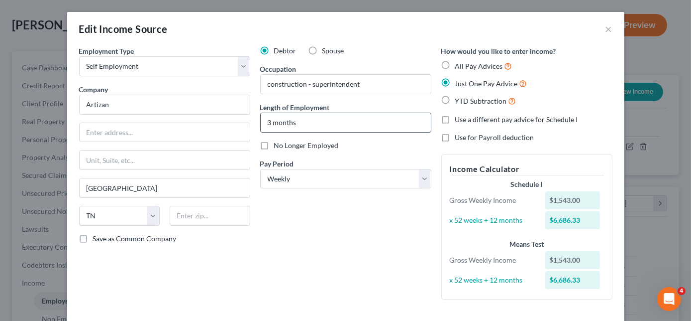
type input "3 months"
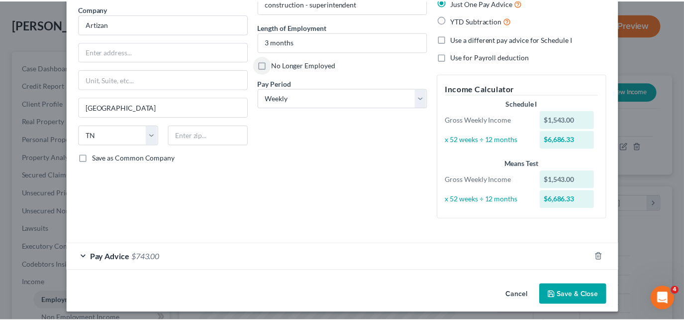
scroll to position [84, 0]
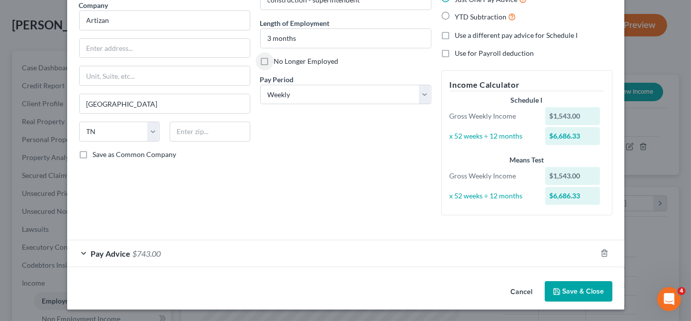
click at [558, 291] on button "Save & Close" at bounding box center [579, 291] width 68 height 21
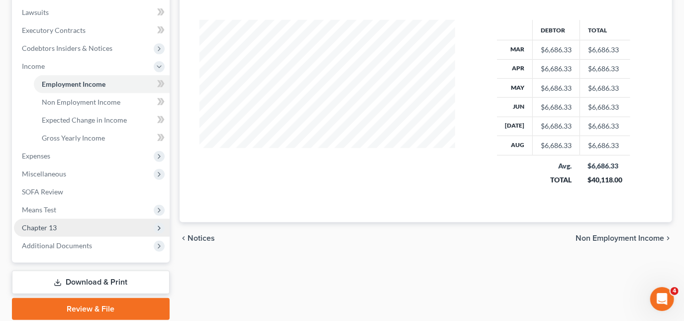
scroll to position [271, 0]
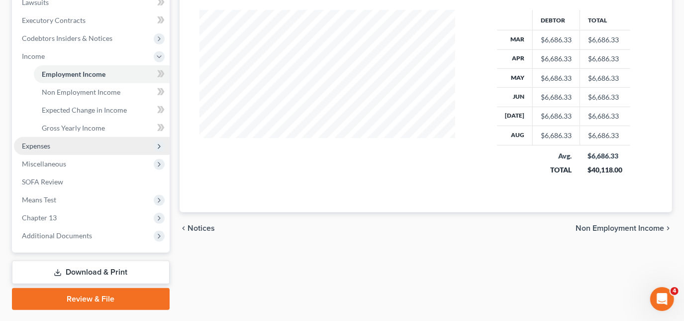
click at [45, 144] on span "Expenses" at bounding box center [36, 145] width 28 height 8
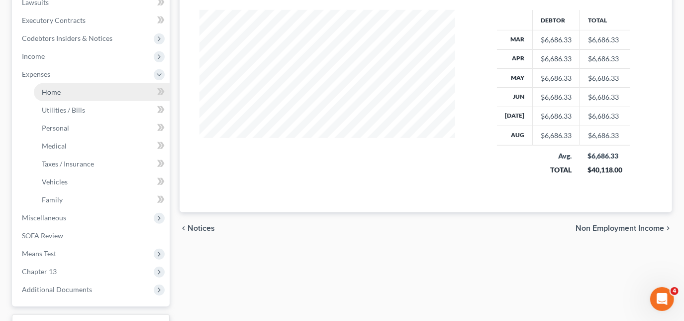
click at [62, 90] on link "Home" at bounding box center [102, 92] width 136 height 18
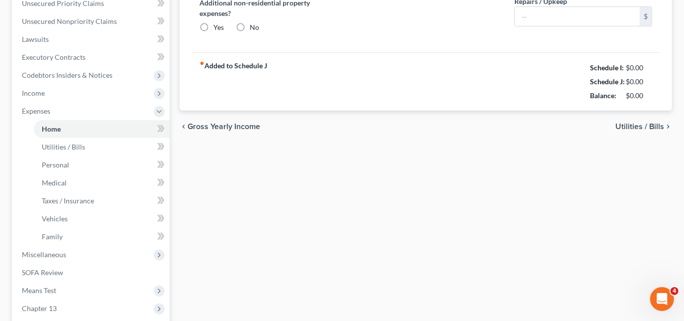
type input "0.00"
radio input "true"
type input "0.00"
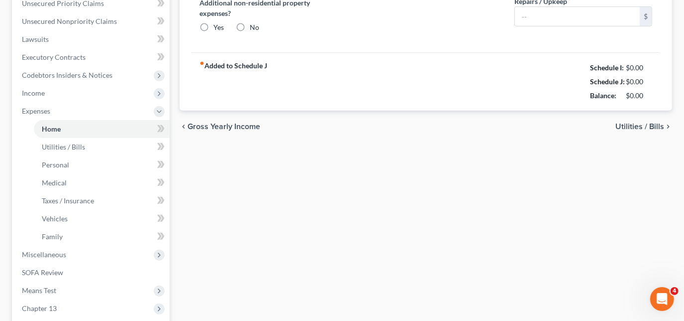
type input "0.00"
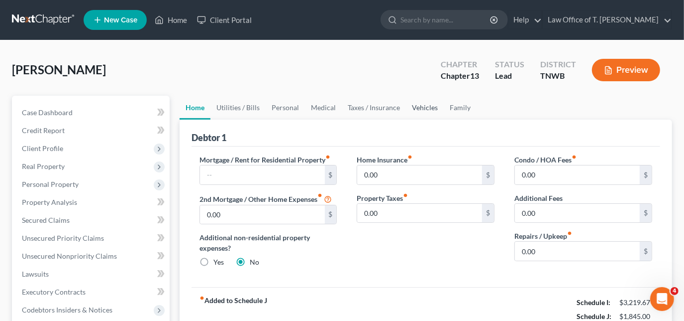
click at [418, 106] on link "Vehicles" at bounding box center [425, 108] width 38 height 24
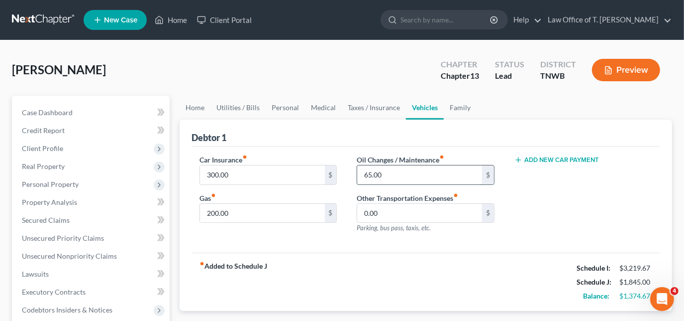
click at [406, 173] on input "65.00" at bounding box center [419, 174] width 125 height 19
type input "150.00"
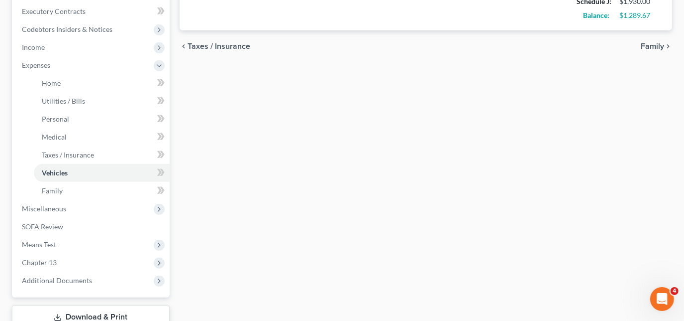
scroll to position [317, 0]
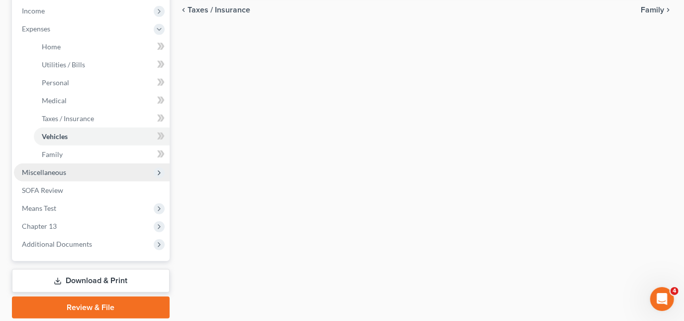
click at [43, 172] on span "Miscellaneous" at bounding box center [44, 172] width 44 height 8
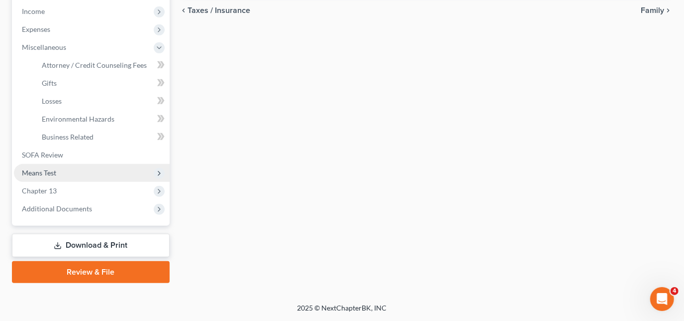
scroll to position [316, 0]
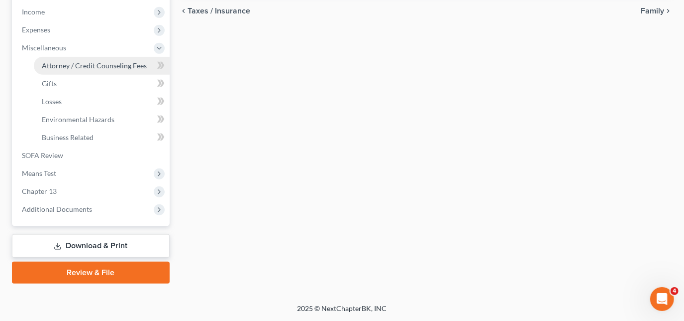
click at [86, 67] on span "Attorney / Credit Counseling Fees" at bounding box center [94, 65] width 105 height 8
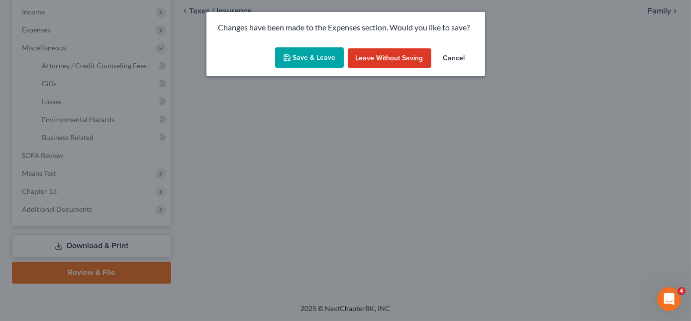
click at [330, 61] on button "Save & Leave" at bounding box center [309, 57] width 69 height 21
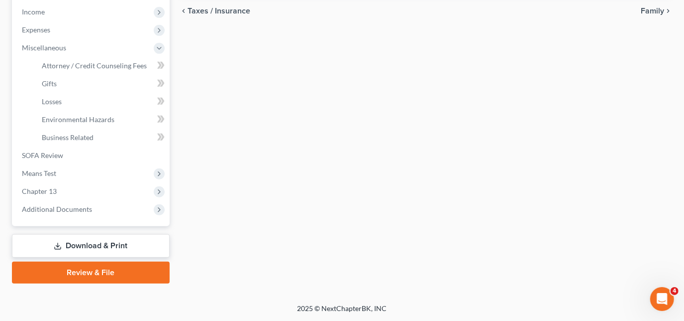
select select "1"
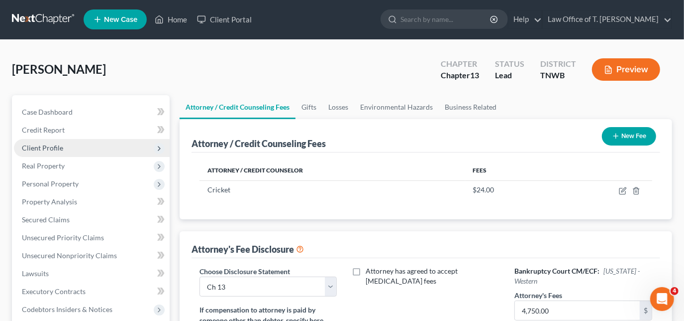
scroll to position [45, 0]
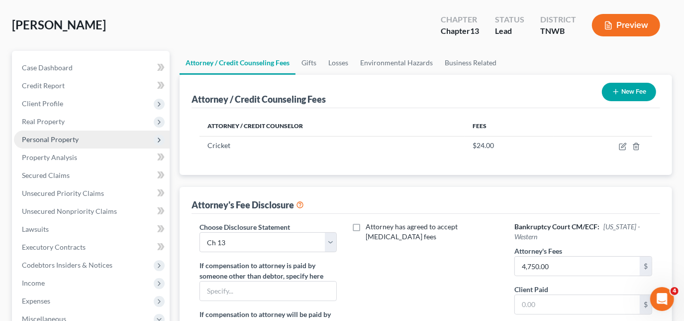
click at [56, 137] on span "Personal Property" at bounding box center [50, 139] width 57 height 8
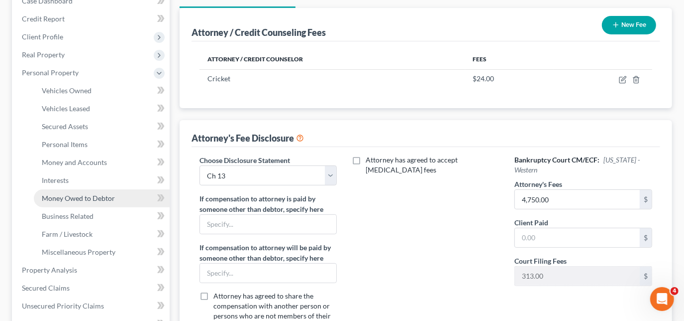
scroll to position [135, 0]
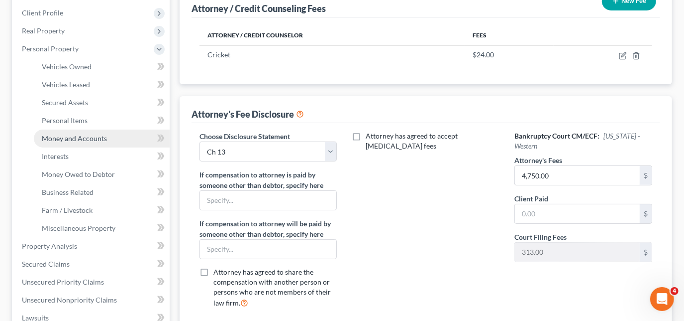
click at [80, 135] on span "Money and Accounts" at bounding box center [74, 138] width 65 height 8
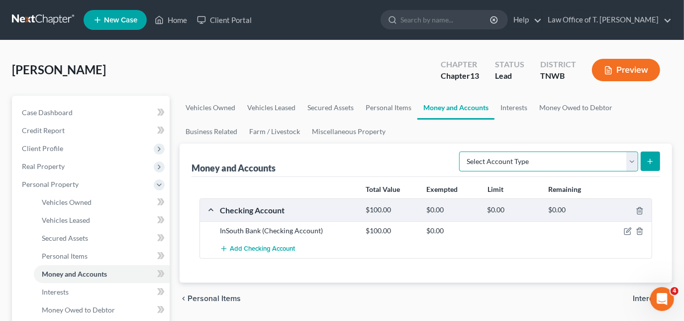
click at [635, 164] on select "Select Account Type Brokerage Cash on Hand Certificates of Deposit Checking Acc…" at bounding box center [548, 161] width 179 height 20
click at [462, 151] on select "Select Account Type Brokerage Cash on Hand Certificates of Deposit Checking Acc…" at bounding box center [548, 161] width 179 height 20
click at [633, 154] on select "Select Account Type Brokerage Cash on Hand Certificates of Deposit Checking Acc…" at bounding box center [548, 161] width 179 height 20
select select "safe_deposit_box"
click at [462, 151] on select "Select Account Type Brokerage Cash on Hand Certificates of Deposit Checking Acc…" at bounding box center [548, 161] width 179 height 20
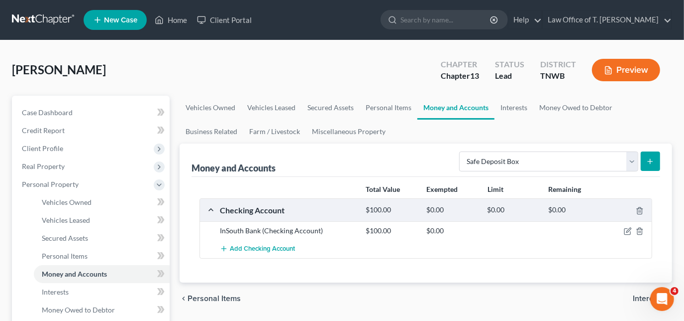
click at [653, 160] on icon "submit" at bounding box center [651, 161] width 8 height 8
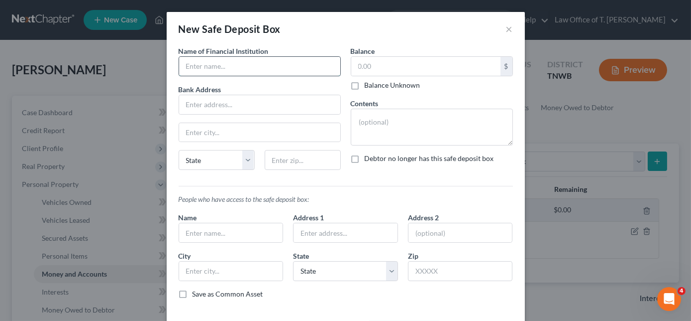
click at [256, 70] on input "text" at bounding box center [259, 66] width 161 height 19
type input "InSouth Bank"
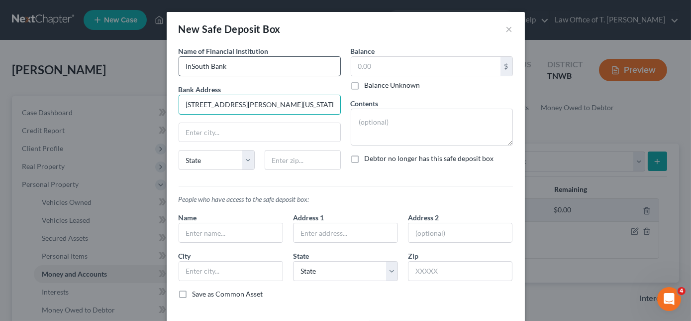
type input "[STREET_ADDRESS][PERSON_NAME][US_STATE]"
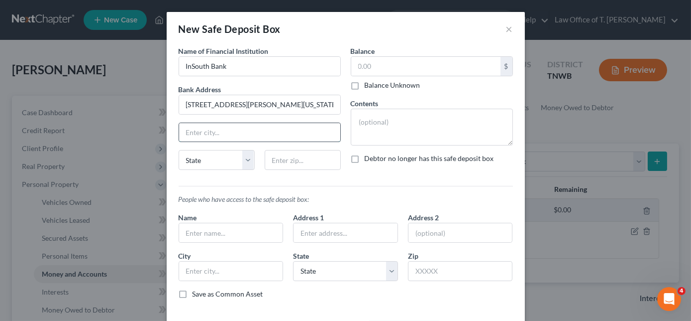
click at [274, 140] on input "text" at bounding box center [259, 132] width 161 height 19
type input "[GEOGRAPHIC_DATA]"
select select "44"
type input "38012"
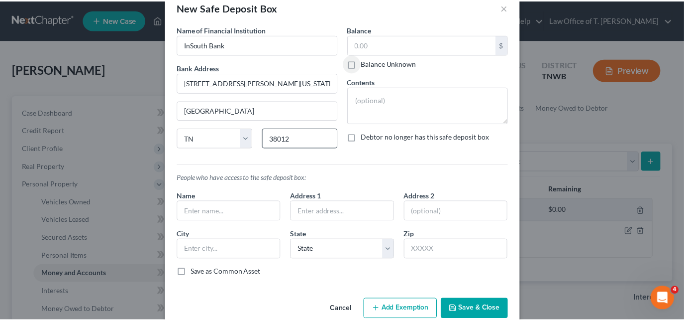
scroll to position [39, 0]
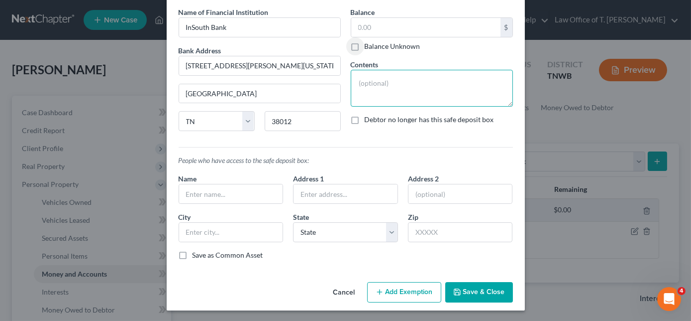
click at [395, 87] on textarea at bounding box center [432, 88] width 162 height 37
type textarea "paperwork, personal documents"
click at [426, 35] on input "text" at bounding box center [425, 27] width 149 height 19
type input "0.00"
click at [469, 295] on button "Save & Close" at bounding box center [479, 292] width 68 height 21
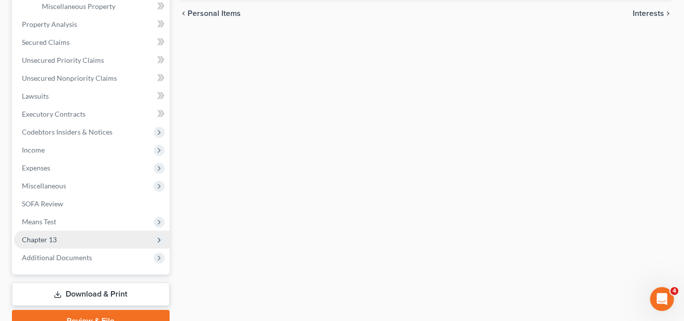
scroll to position [405, 0]
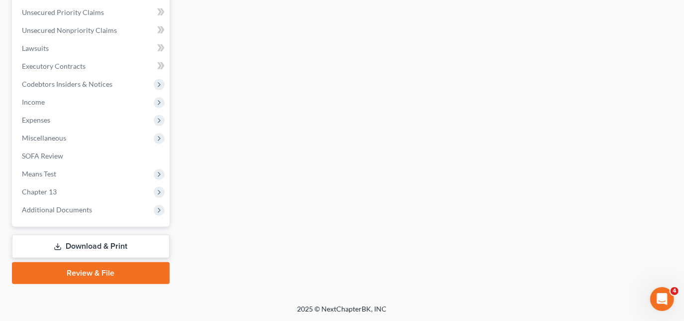
click at [105, 237] on link "Download & Print" at bounding box center [91, 245] width 158 height 23
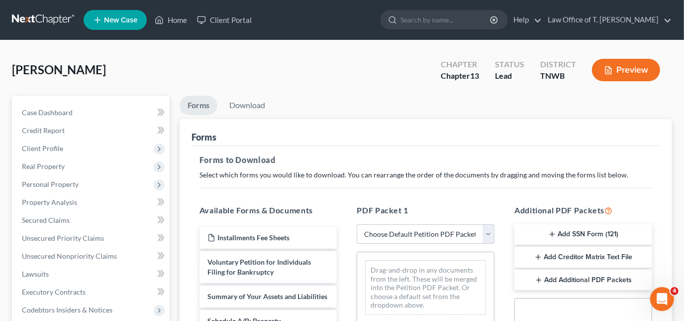
click at [440, 229] on select "Choose Default Petition PDF Packet Complete Bankruptcy Petition (all forms and …" at bounding box center [426, 234] width 138 height 20
select select "3"
click at [357, 224] on select "Choose Default Petition PDF Packet Complete Bankruptcy Petition (all forms and …" at bounding box center [426, 234] width 138 height 20
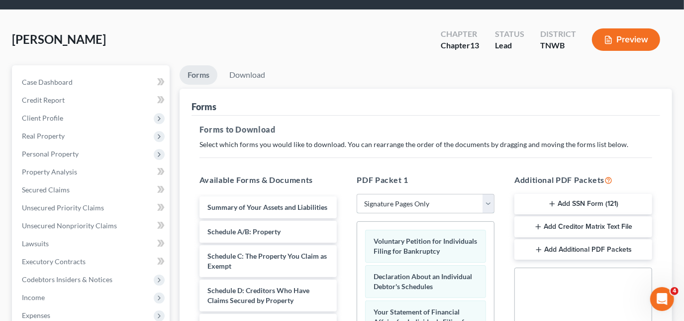
scroll to position [181, 0]
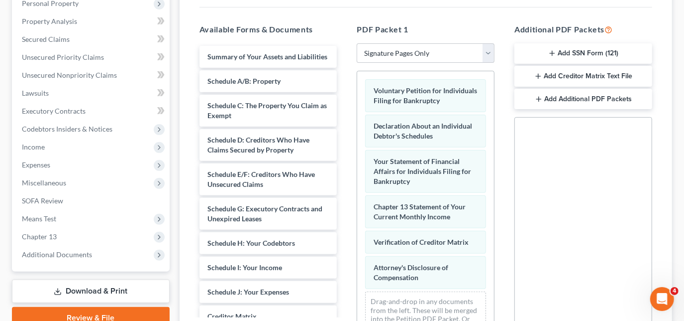
click at [573, 46] on button "Add SSN Form (121)" at bounding box center [584, 53] width 138 height 21
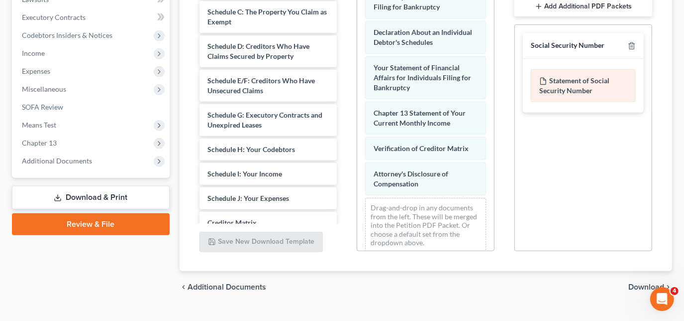
scroll to position [293, 0]
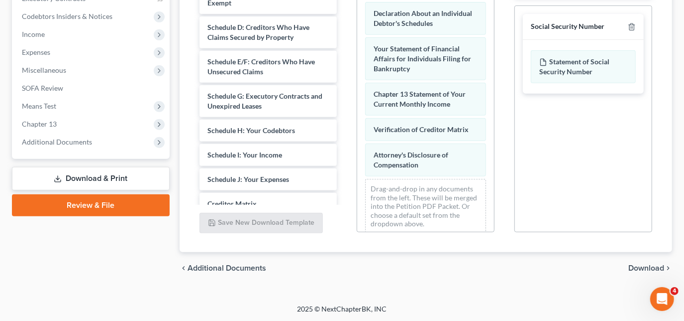
click at [641, 268] on span "Download" at bounding box center [647, 268] width 36 height 8
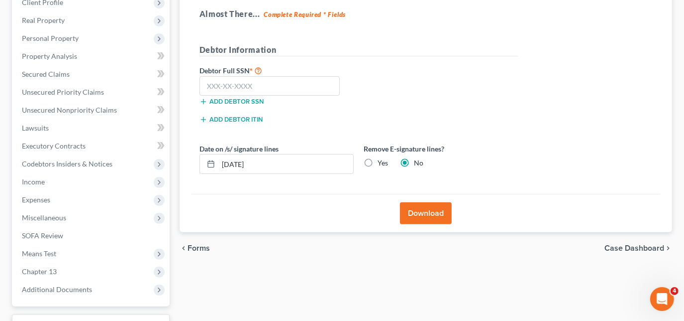
scroll to position [135, 0]
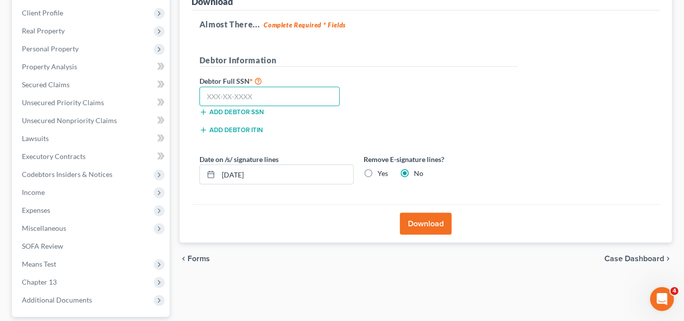
click at [303, 98] on input "text" at bounding box center [270, 97] width 141 height 20
type input "411-51-0857"
click at [424, 224] on button "Download" at bounding box center [426, 224] width 52 height 22
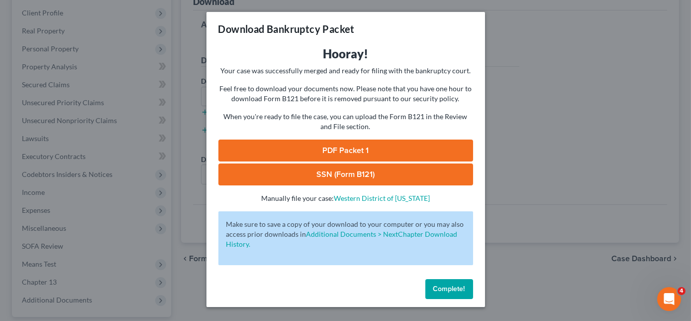
click at [347, 143] on link "PDF Packet 1" at bounding box center [345, 150] width 255 height 22
click at [326, 150] on link "PDF Packet 1" at bounding box center [345, 150] width 255 height 22
click at [339, 174] on link "SSN (Form B121)" at bounding box center [345, 174] width 255 height 22
click at [452, 290] on span "Complete!" at bounding box center [450, 288] width 32 height 8
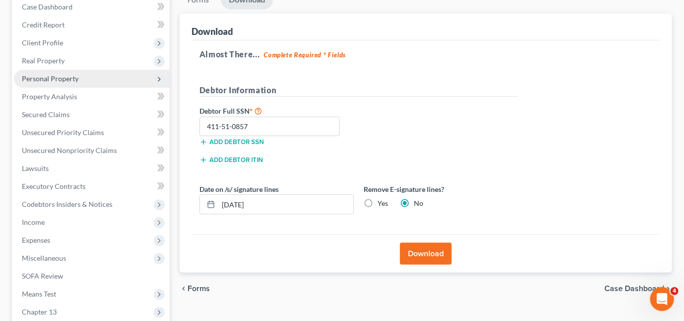
scroll to position [90, 0]
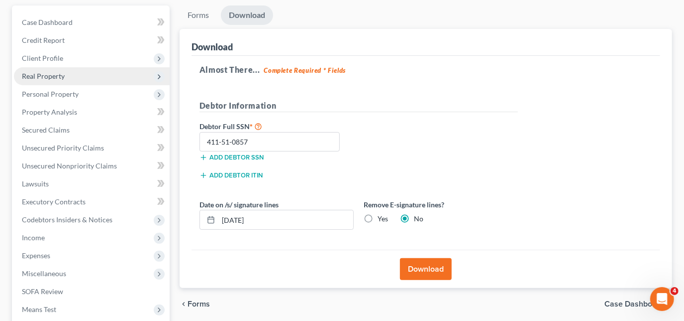
click at [47, 82] on span "Real Property" at bounding box center [92, 76] width 156 height 18
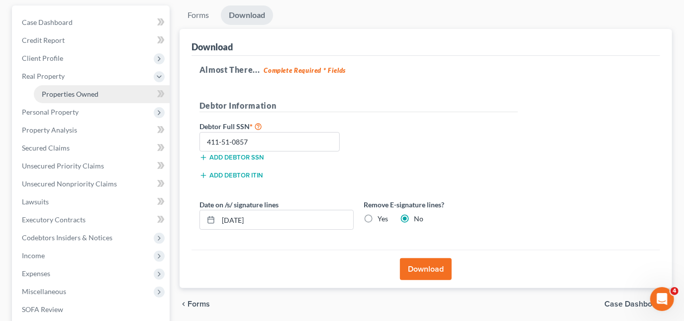
click at [62, 91] on span "Properties Owned" at bounding box center [70, 94] width 57 height 8
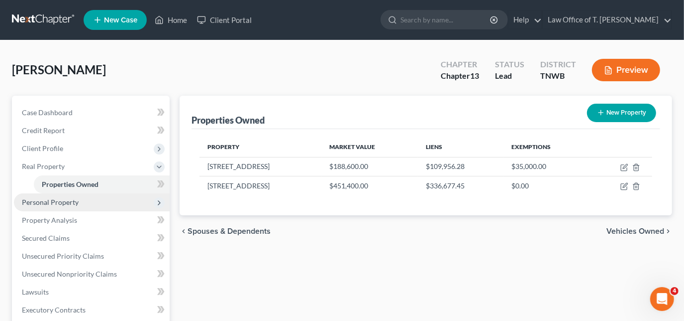
click at [69, 207] on span "Personal Property" at bounding box center [92, 202] width 156 height 18
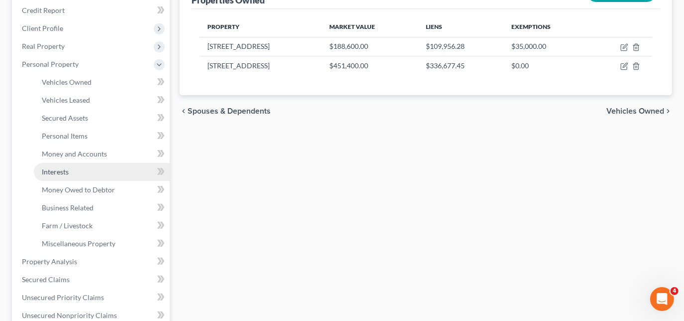
scroll to position [135, 0]
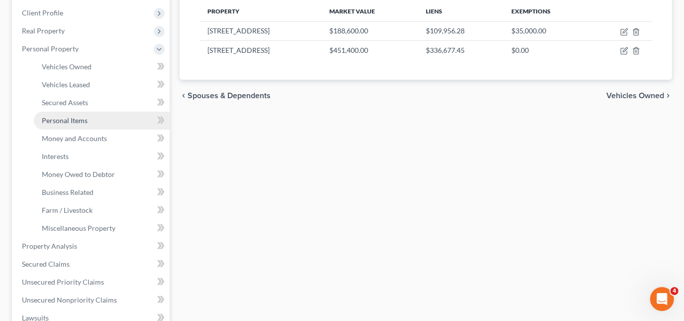
click at [72, 121] on span "Personal Items" at bounding box center [65, 120] width 46 height 8
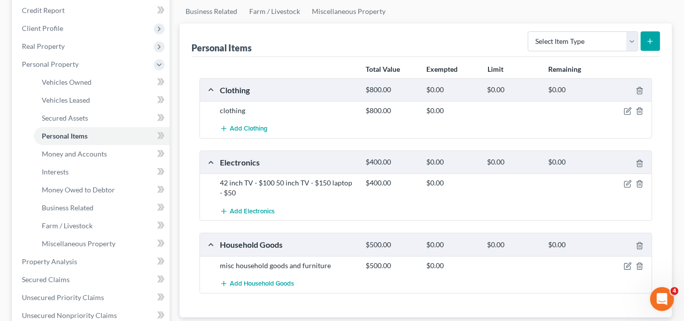
scroll to position [135, 0]
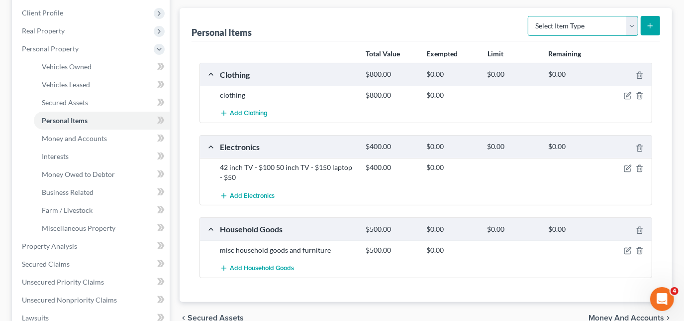
click at [632, 22] on select "Select Item Type Clothing Collectibles Of Value Electronics Firearms Household …" at bounding box center [583, 26] width 110 height 20
select select "other"
click at [530, 16] on select "Select Item Type Clothing Collectibles Of Value Electronics Firearms Household …" at bounding box center [583, 26] width 110 height 20
click at [643, 26] on button "submit" at bounding box center [650, 25] width 19 height 19
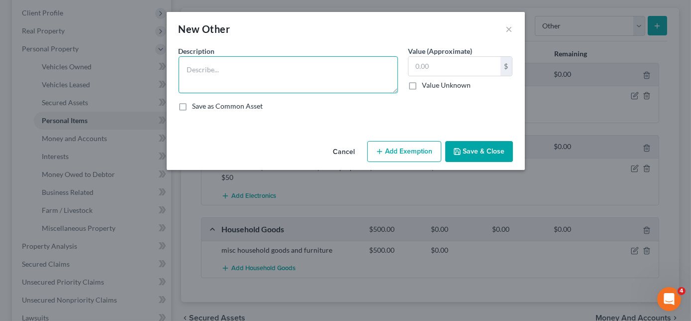
click at [345, 71] on textarea at bounding box center [288, 74] width 219 height 37
type textarea "1"
click at [345, 70] on textarea "20 ft enclosed tool trailr" at bounding box center [288, 74] width 219 height 37
type textarea "20 ft enclosed tool trailer"
type input "3,500.00"
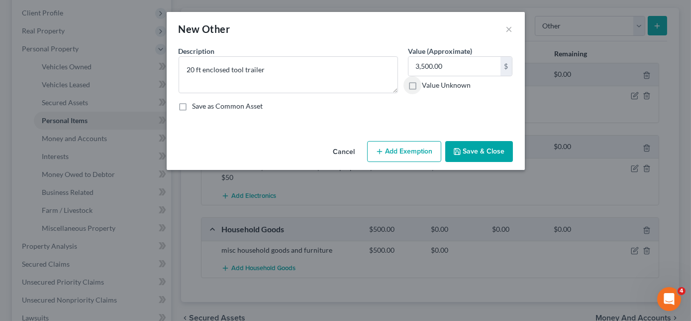
click at [461, 152] on icon "button" at bounding box center [457, 151] width 8 height 8
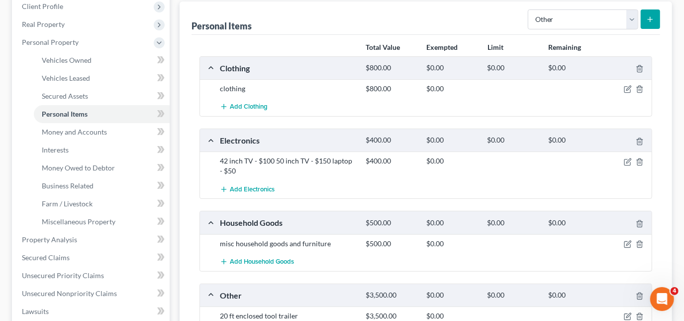
scroll to position [90, 0]
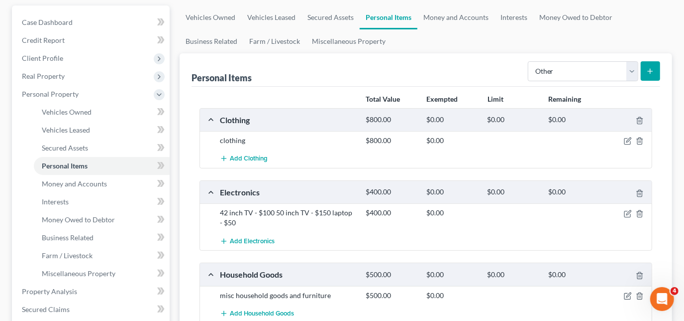
click at [643, 68] on button "submit" at bounding box center [650, 70] width 19 height 19
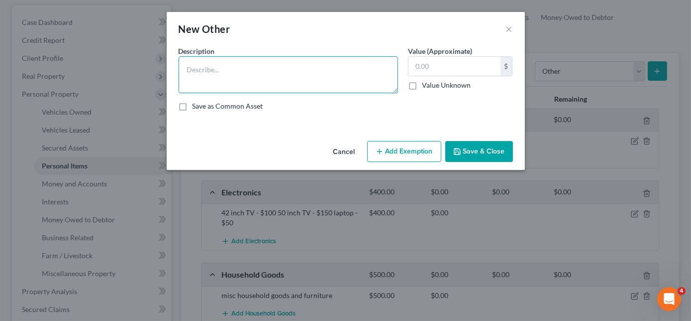
click at [295, 79] on textarea at bounding box center [288, 74] width 219 height 37
click at [256, 67] on textarea "Hyderster forklift" at bounding box center [288, 74] width 219 height 37
type textarea "Hyderster forklift Pioneer 50"
type input "1,500.00"
click at [468, 149] on button "Save & Close" at bounding box center [479, 151] width 68 height 21
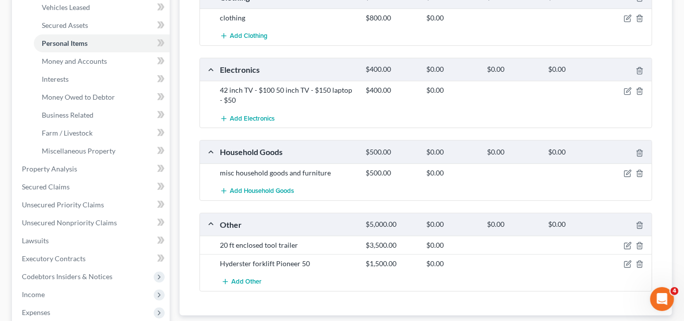
scroll to position [271, 0]
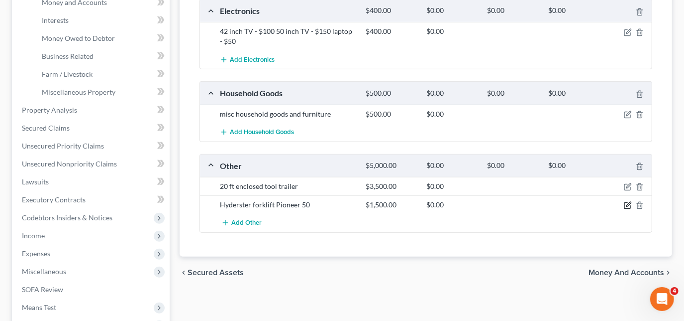
click at [630, 202] on icon "button" at bounding box center [629, 204] width 4 height 4
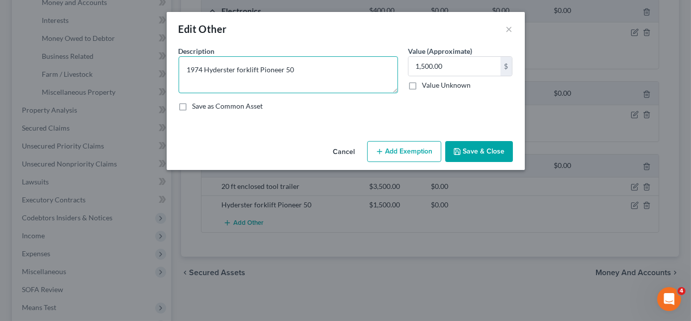
click at [319, 72] on textarea "1974 Hyderster forklift Pioneer 50" at bounding box center [288, 74] width 219 height 37
type textarea "1974 Hyderster forklift Pioneer 50 - half owner with brother"
type input "500.00"
click at [375, 66] on textarea "1974 Hyderster forklift Pioneer 50 - half owner with brother" at bounding box center [288, 74] width 219 height 37
type textarea "1974 Hyderster forklift Pioneer 50 - half owner with brother total value - $1000"
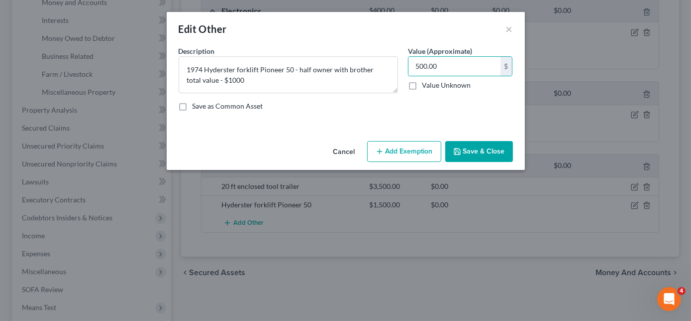
click at [496, 154] on button "Save & Close" at bounding box center [479, 151] width 68 height 21
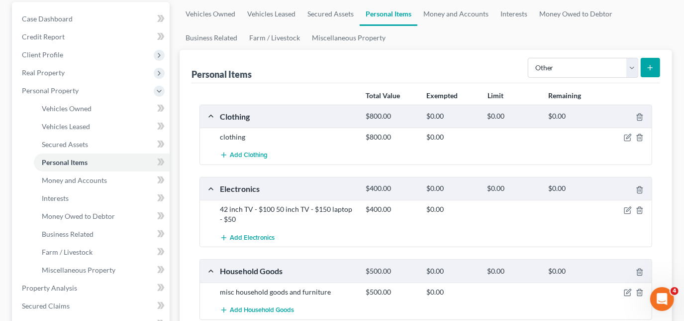
scroll to position [88, 0]
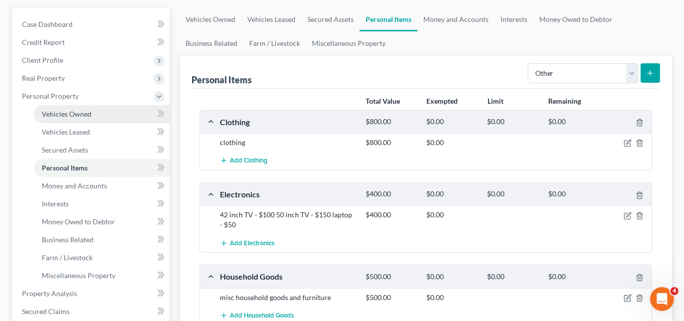
click at [77, 115] on span "Vehicles Owned" at bounding box center [67, 113] width 50 height 8
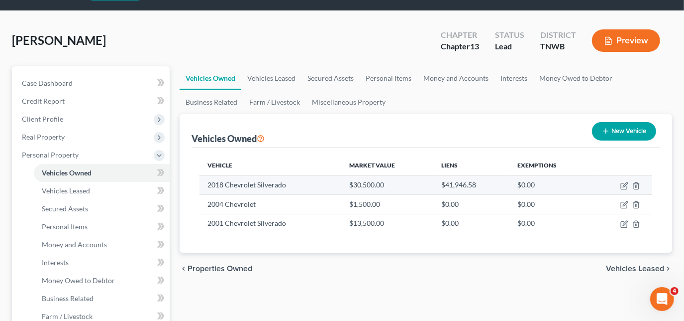
scroll to position [45, 0]
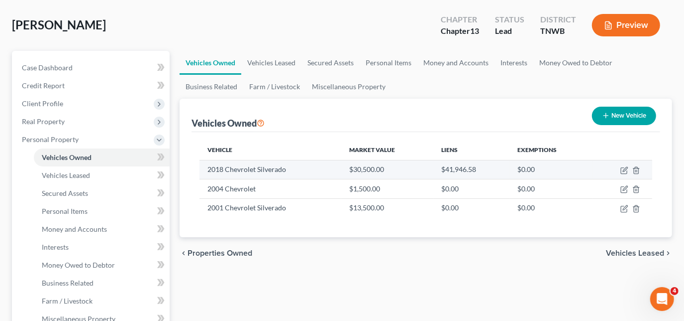
click at [34, 148] on link "Vehicles Owned" at bounding box center [102, 157] width 136 height 18
